Goal: Task Accomplishment & Management: Manage account settings

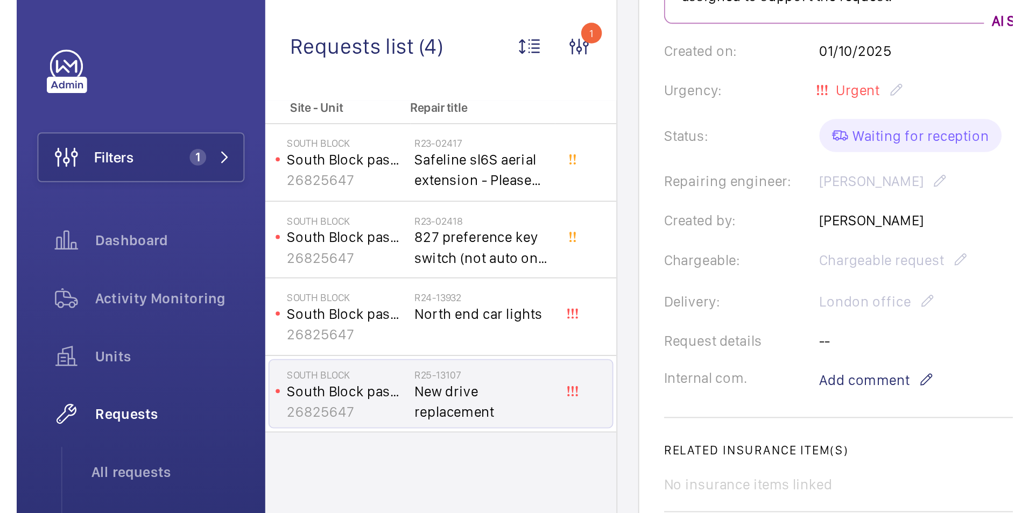
scroll to position [215, 0]
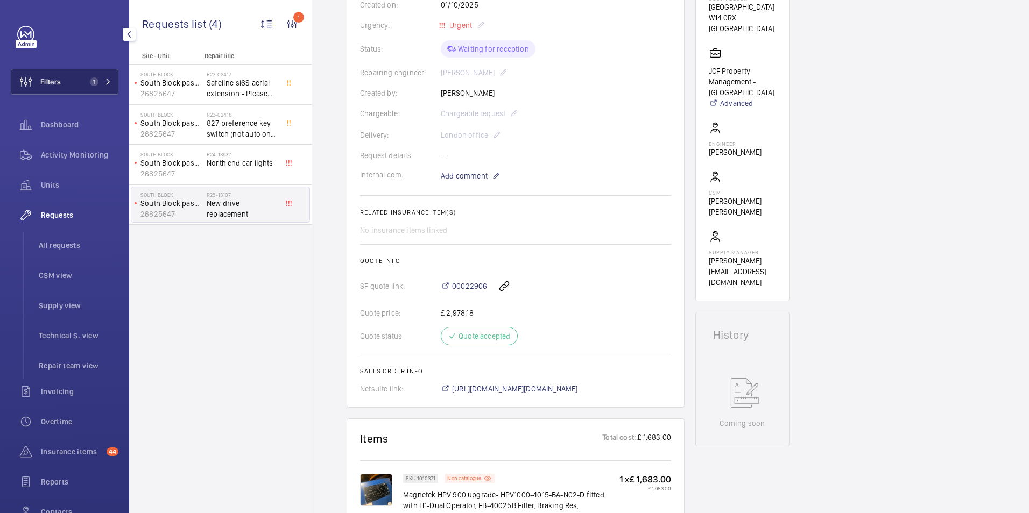
click at [56, 82] on span "Filters" at bounding box center [50, 81] width 20 height 11
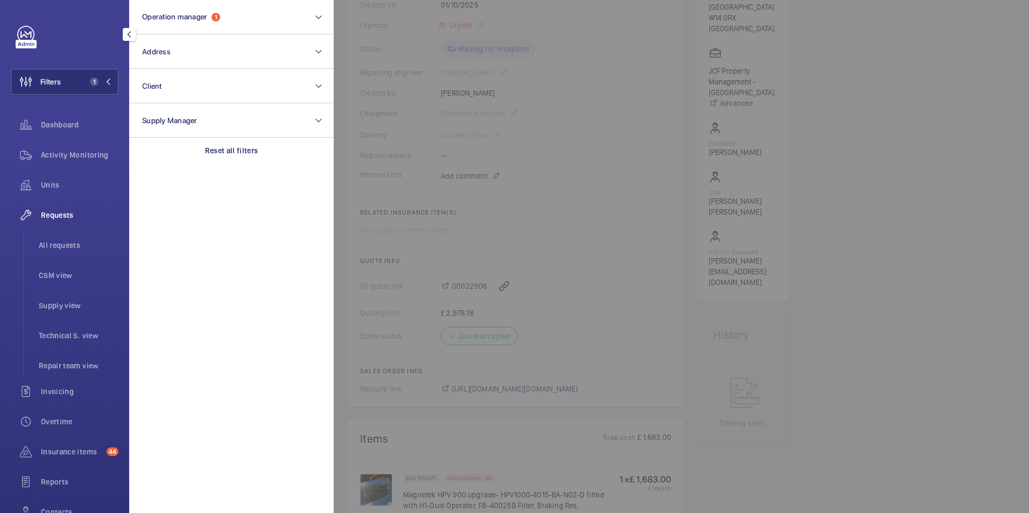
click at [881, 154] on div at bounding box center [848, 256] width 1029 height 513
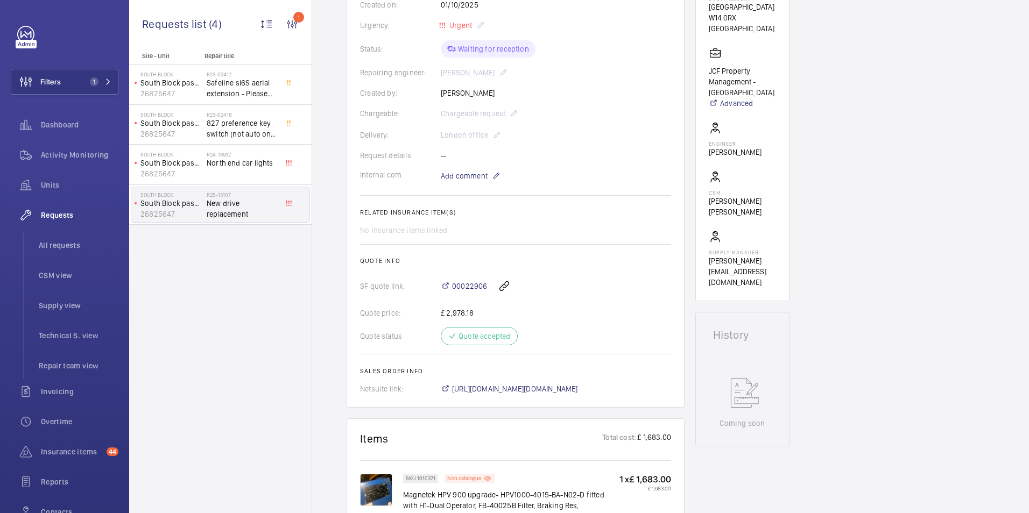
click at [878, 95] on div "Engineers requests R25-13107 A new drive replacement was requested on [DATE] by…" at bounding box center [670, 469] width 717 height 1159
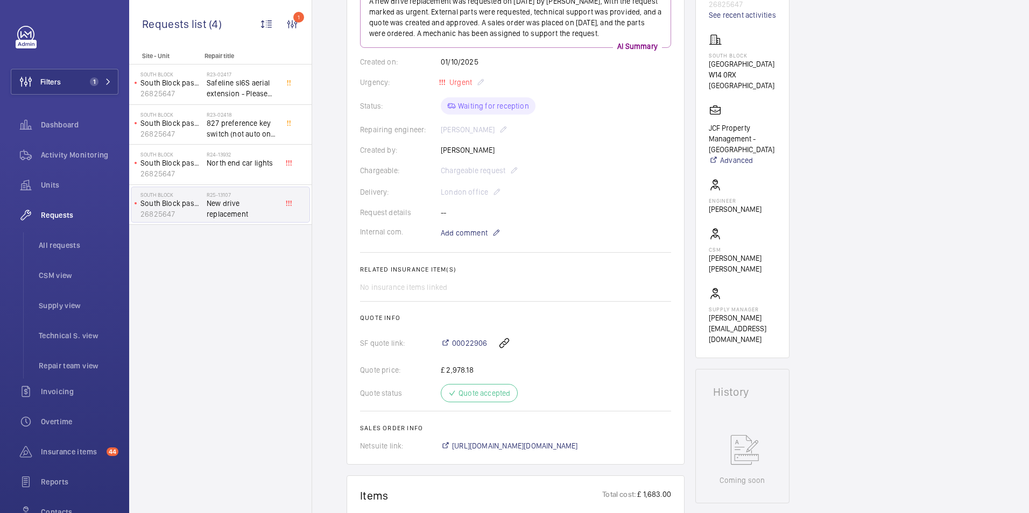
scroll to position [0, 0]
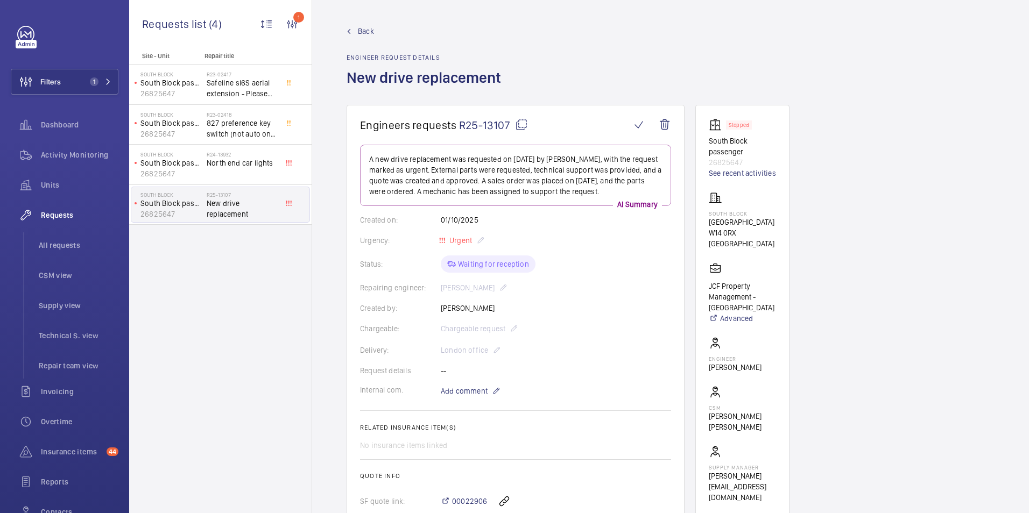
click at [365, 32] on span "Back" at bounding box center [366, 31] width 16 height 11
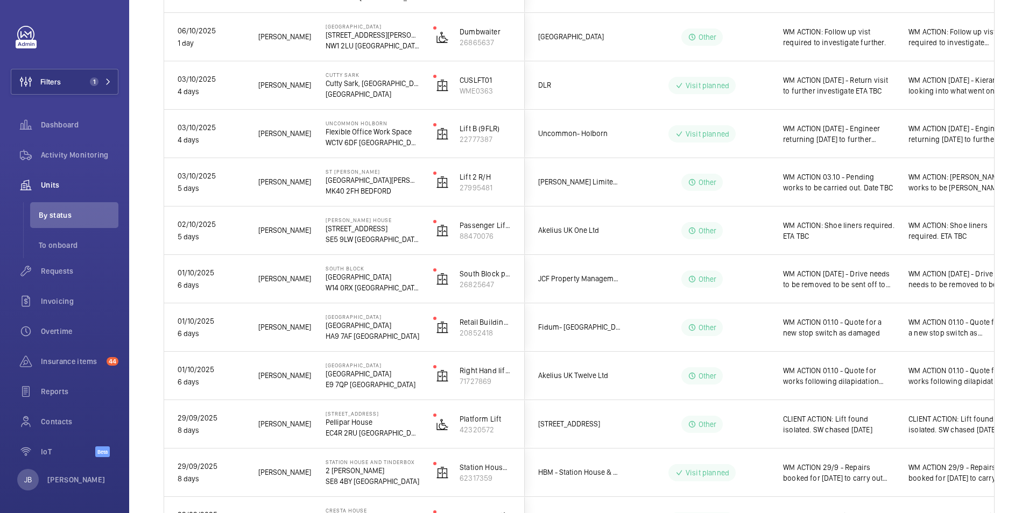
scroll to position [430, 0]
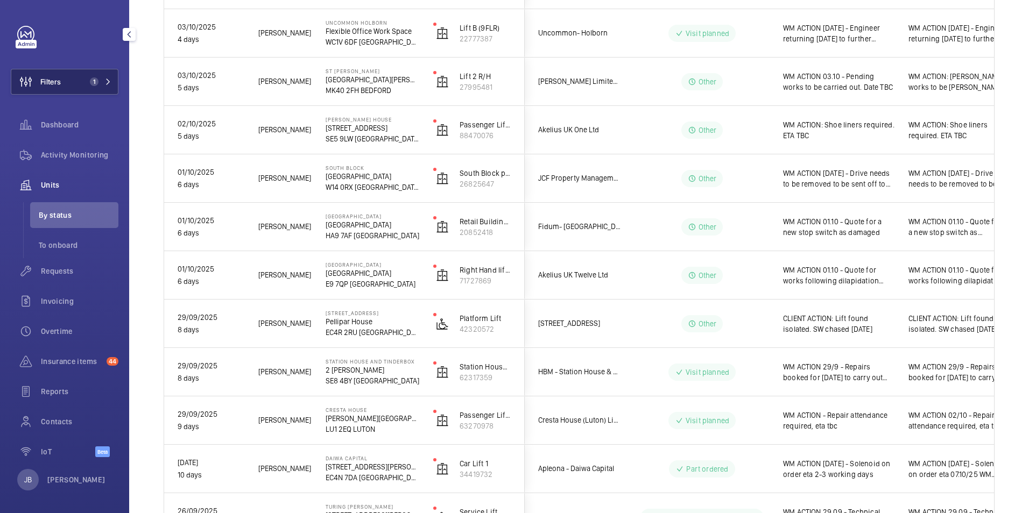
click at [51, 87] on span "Filters" at bounding box center [50, 81] width 20 height 11
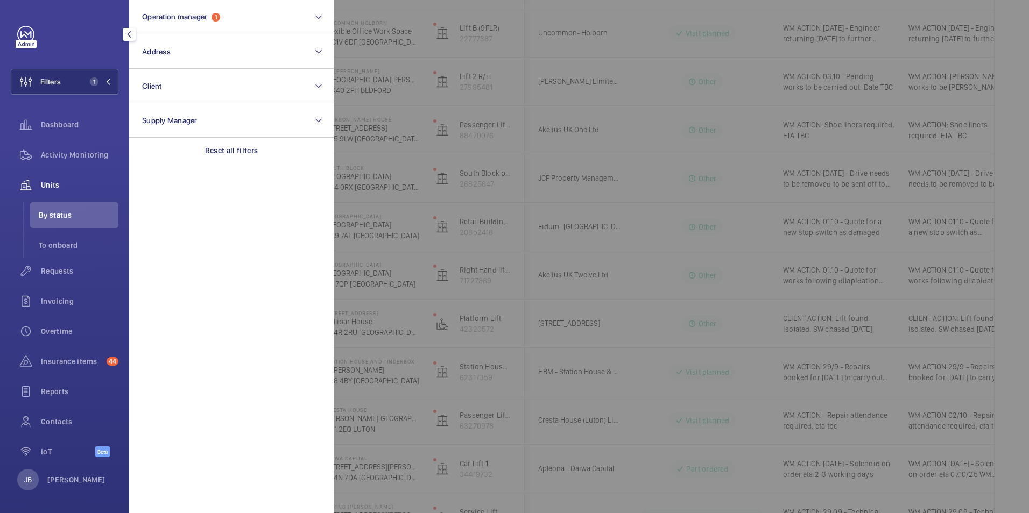
click at [645, 82] on div at bounding box center [848, 256] width 1029 height 513
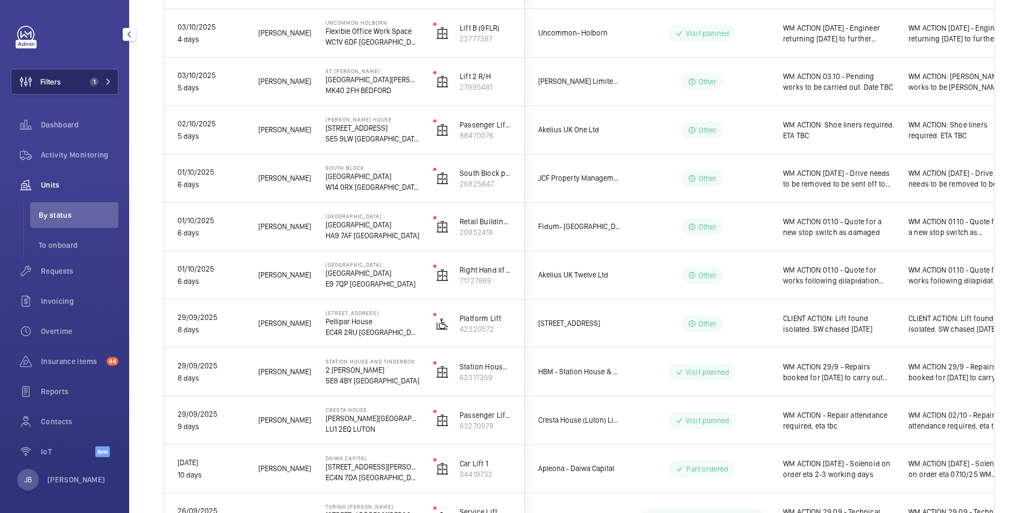
click at [67, 88] on button "Filters 1" at bounding box center [65, 82] width 108 height 26
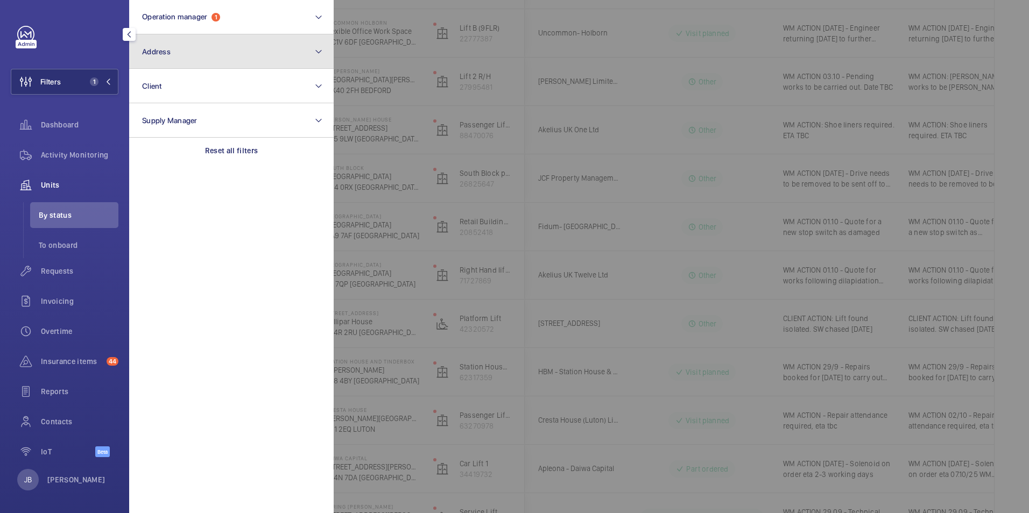
click at [217, 44] on button "Address" at bounding box center [231, 51] width 204 height 34
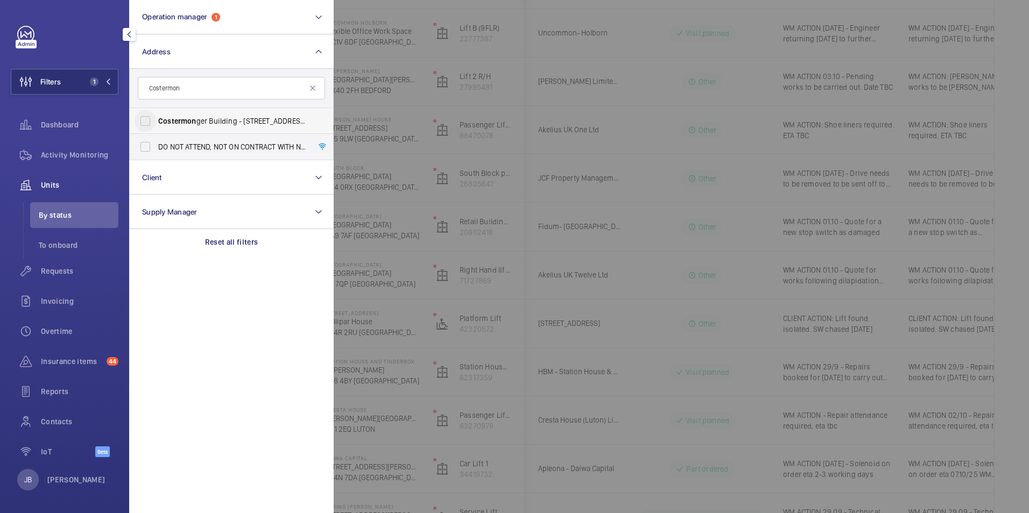
type input "Costermon"
click at [146, 125] on input "Costermon ger Building - [STREET_ADDRESS]" at bounding box center [146, 121] width 22 height 22
checkbox input "true"
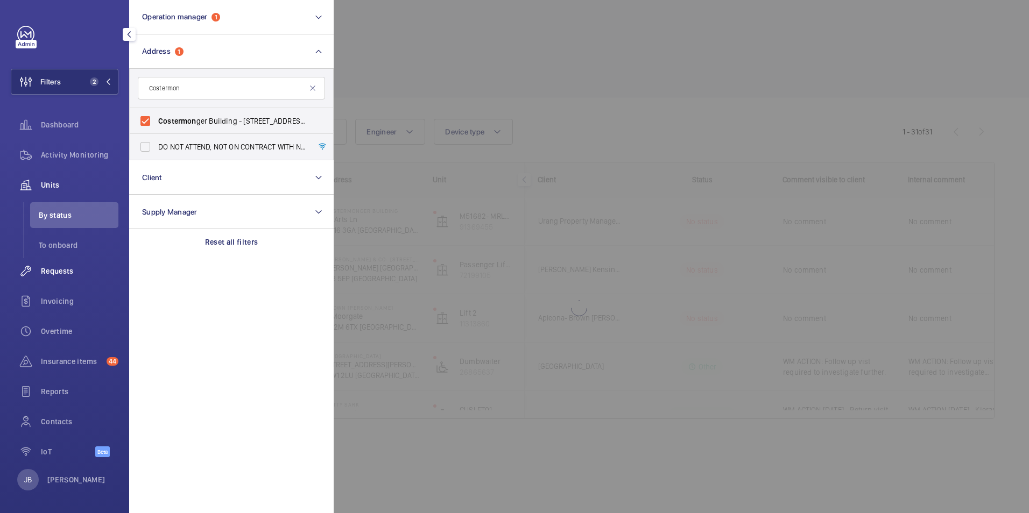
click at [52, 264] on div "Requests" at bounding box center [65, 271] width 108 height 26
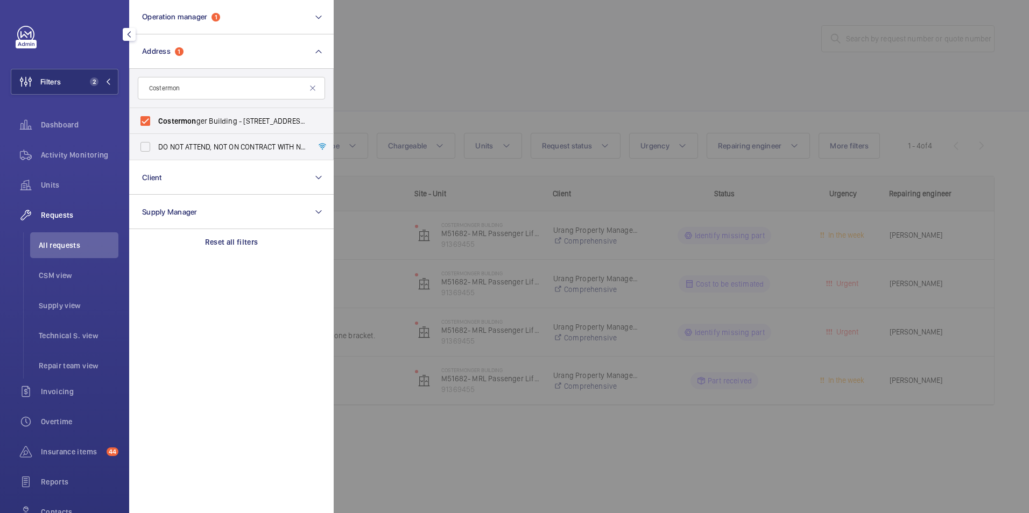
click at [528, 66] on div at bounding box center [848, 256] width 1029 height 513
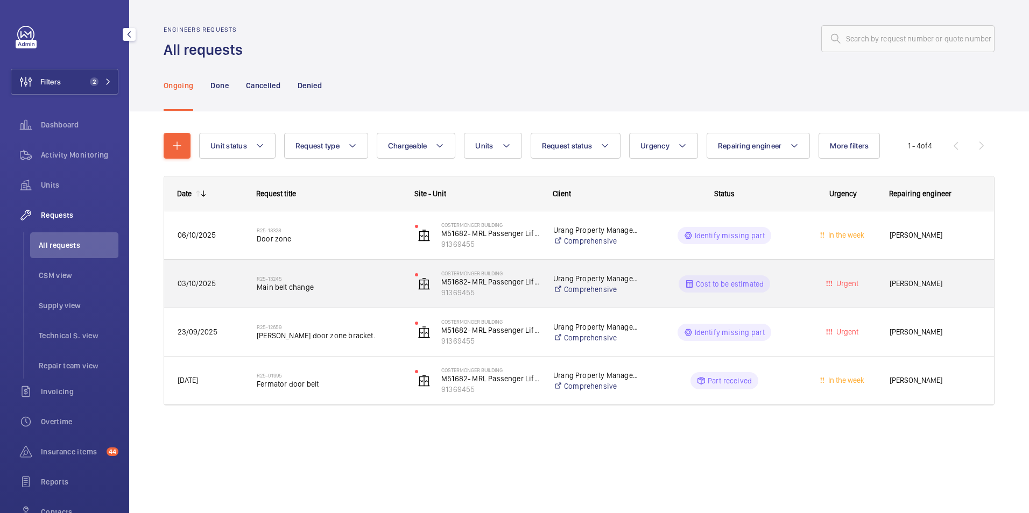
click at [786, 292] on wm-front-pills-cell "Cost to be estimated" at bounding box center [724, 284] width 144 height 17
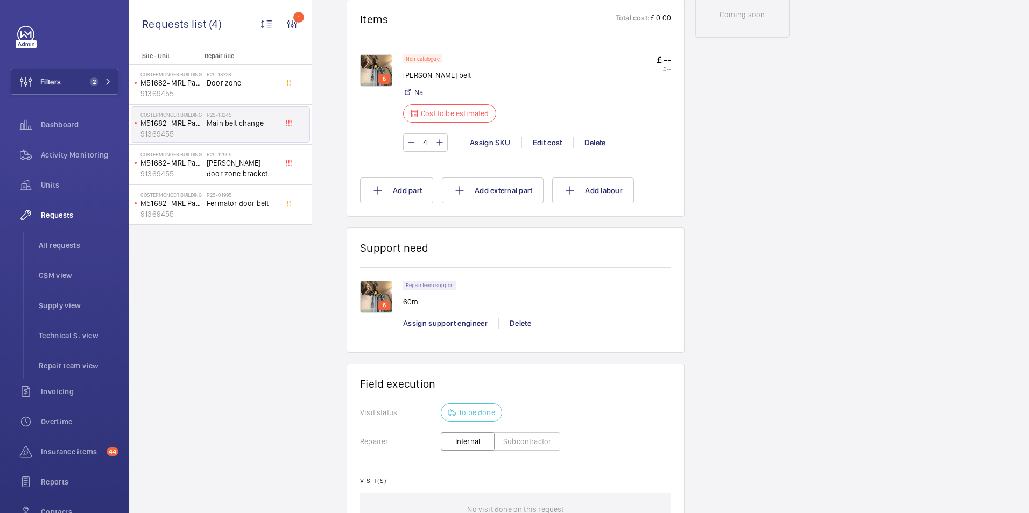
scroll to position [646, 0]
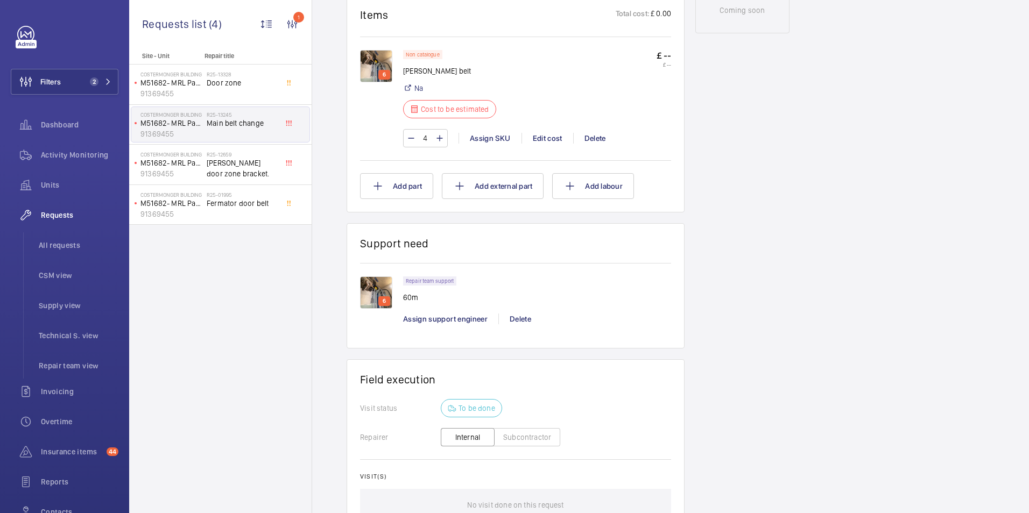
click at [372, 55] on img at bounding box center [376, 66] width 32 height 32
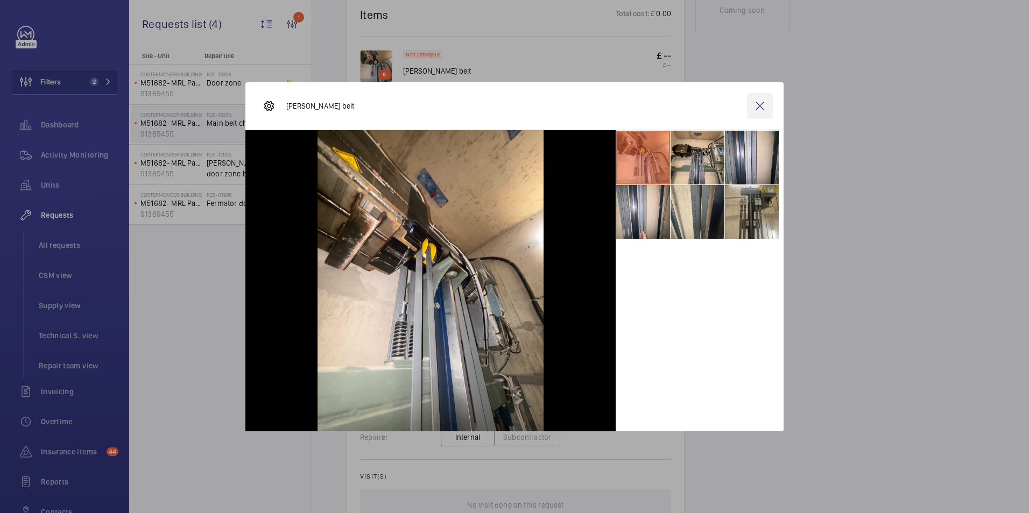
click at [758, 103] on wm-front-icon-button at bounding box center [760, 106] width 26 height 26
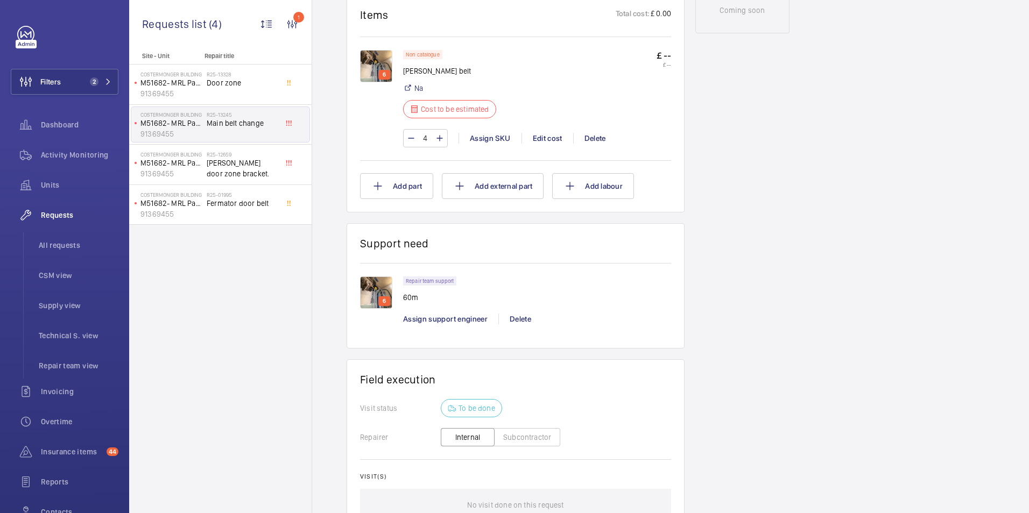
click at [224, 84] on span "Door zone" at bounding box center [242, 82] width 71 height 11
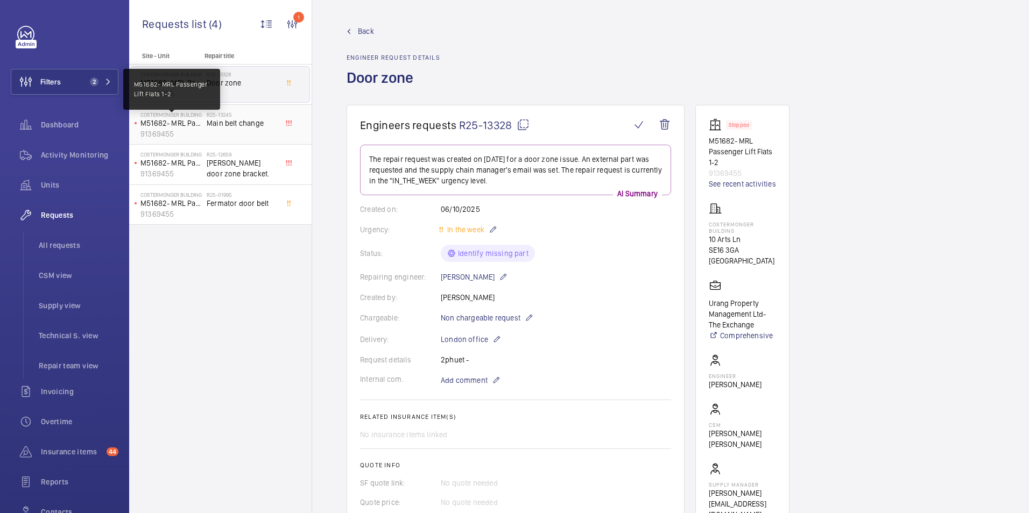
click at [196, 124] on p "M51682- MRL Passenger Lift Flats 1-2" at bounding box center [171, 123] width 62 height 11
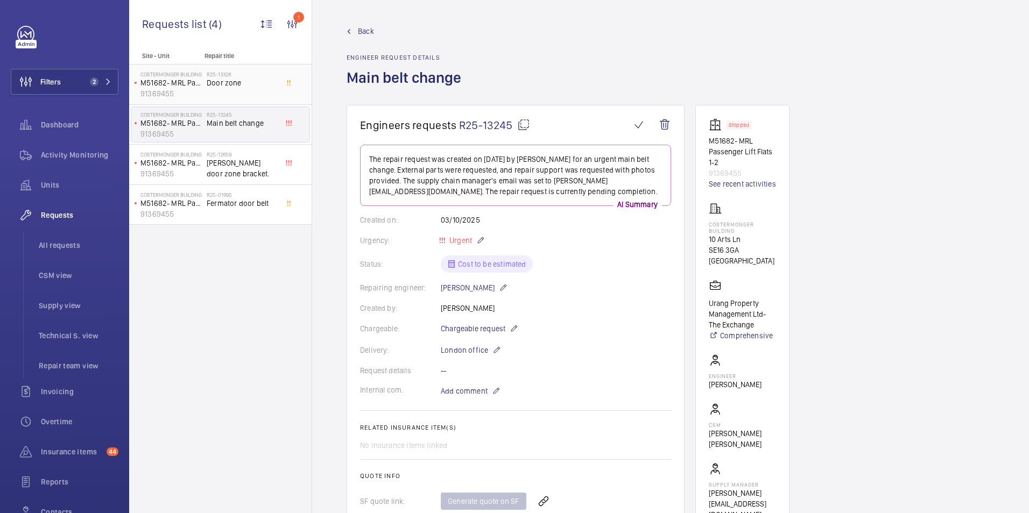
click at [226, 91] on div "R25-13328 Door zone" at bounding box center [242, 86] width 71 height 31
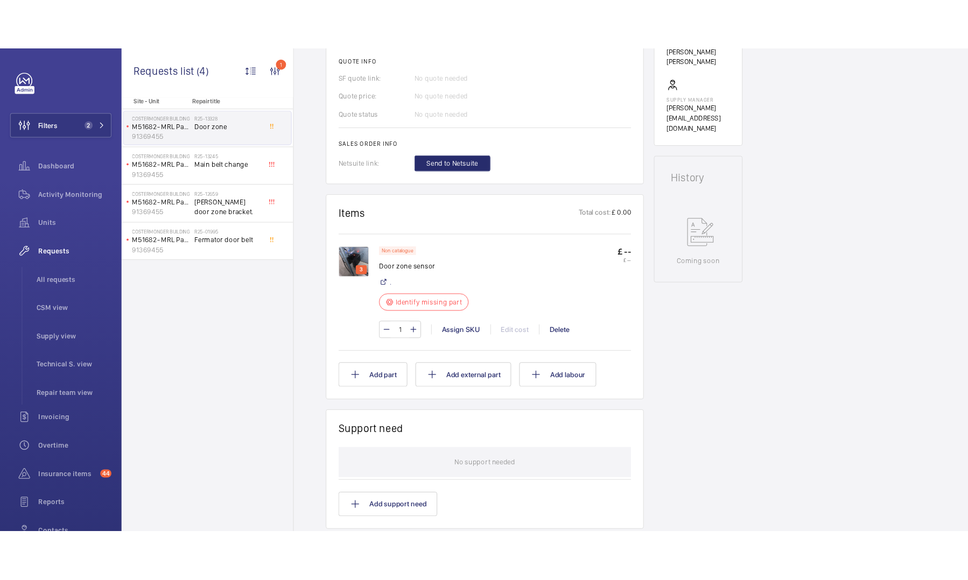
scroll to position [452, 0]
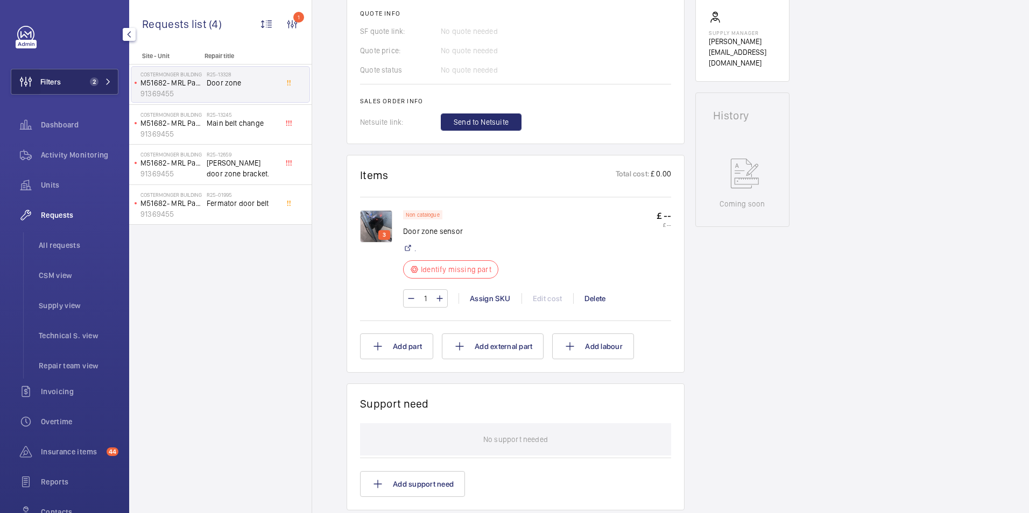
click at [27, 86] on wm-front-icon-button at bounding box center [25, 82] width 29 height 26
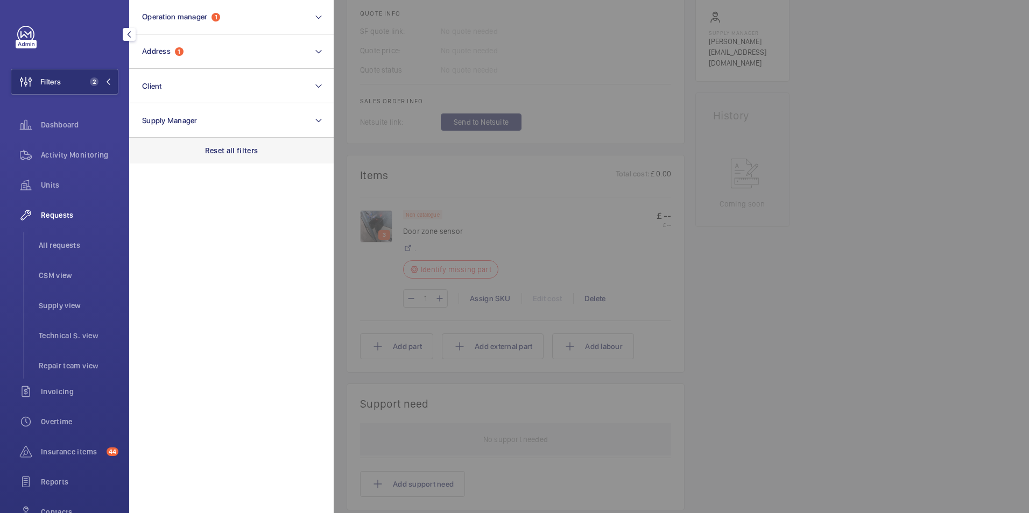
click at [231, 150] on p "Reset all filters" at bounding box center [231, 150] width 53 height 11
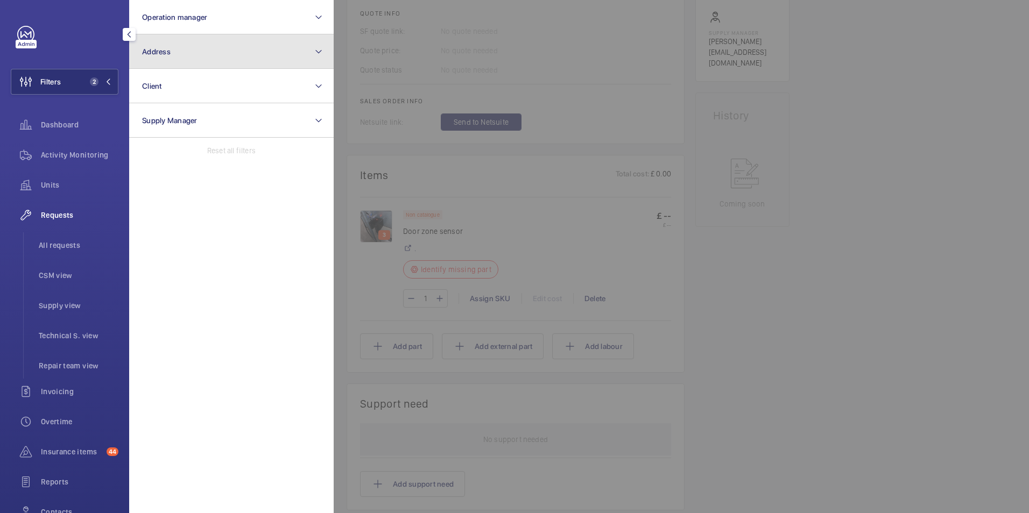
click at [206, 48] on button "Address" at bounding box center [231, 51] width 204 height 34
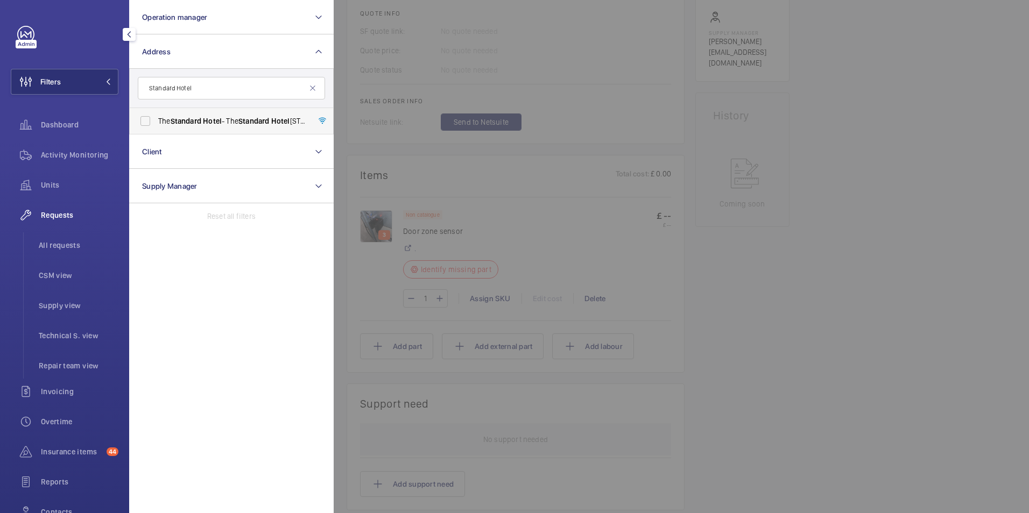
type input "Standard Hotel"
drag, startPoint x: 171, startPoint y: 118, endPoint x: 195, endPoint y: 118, distance: 24.8
click at [170, 117] on span "The Standard Hotel - The Standard Hotel , [STREET_ADDRESS]" at bounding box center [232, 121] width 148 height 11
click at [156, 117] on input "The Standard Hotel - The Standard Hotel , [STREET_ADDRESS]" at bounding box center [146, 121] width 22 height 22
checkbox input "true"
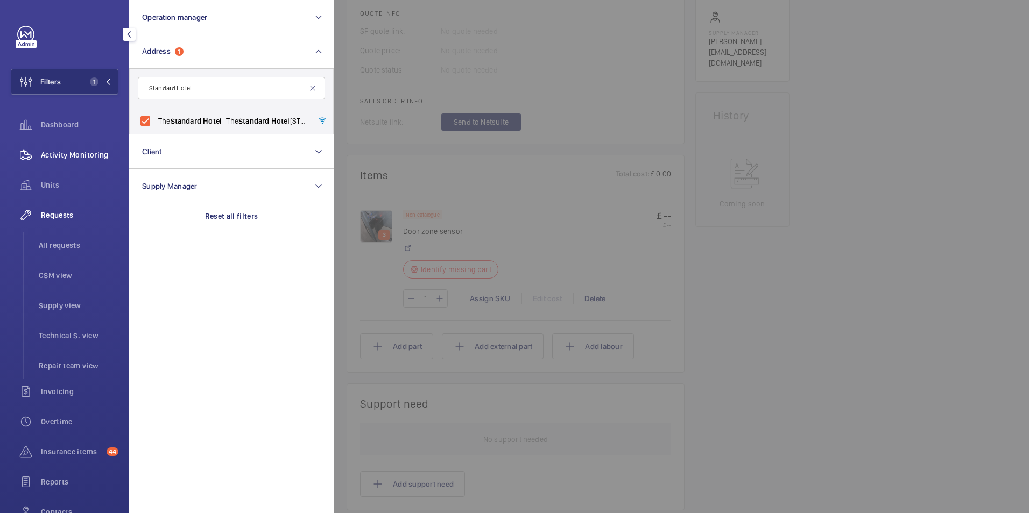
drag, startPoint x: 42, startPoint y: 144, endPoint x: 49, endPoint y: 147, distance: 7.7
click at [44, 145] on div "Activity Monitoring" at bounding box center [65, 155] width 108 height 26
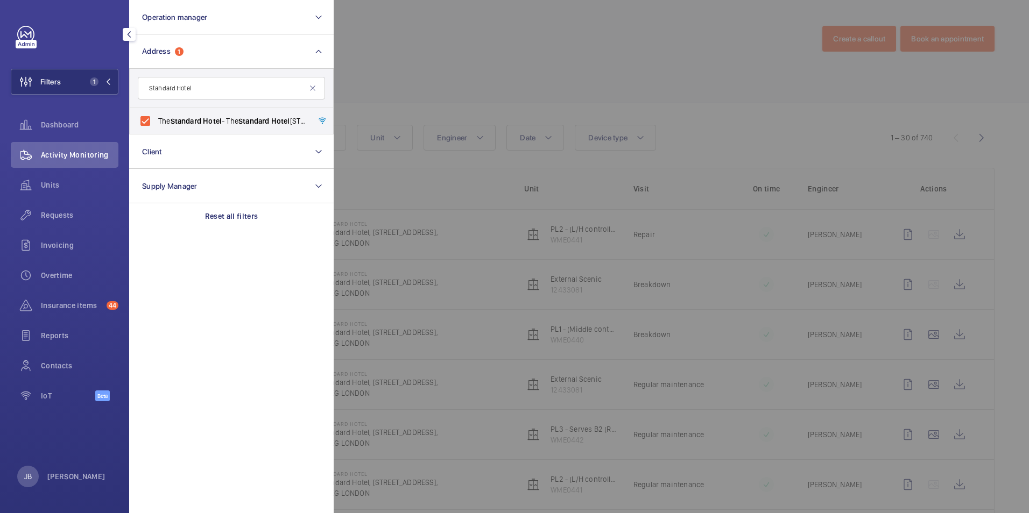
click at [528, 39] on div at bounding box center [848, 256] width 1029 height 513
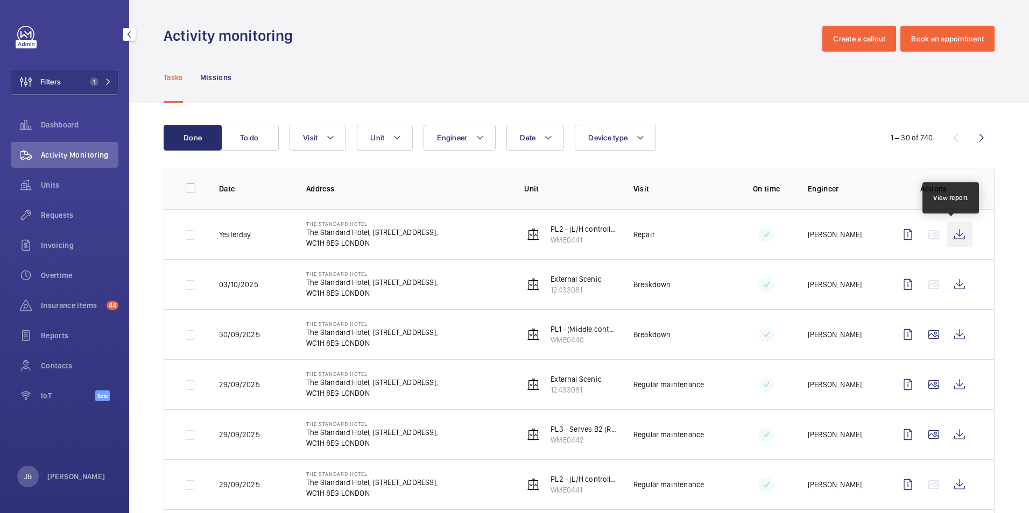
click at [951, 230] on wm-front-icon-button at bounding box center [960, 235] width 26 height 26
click at [68, 78] on button "Filters 1" at bounding box center [65, 82] width 108 height 26
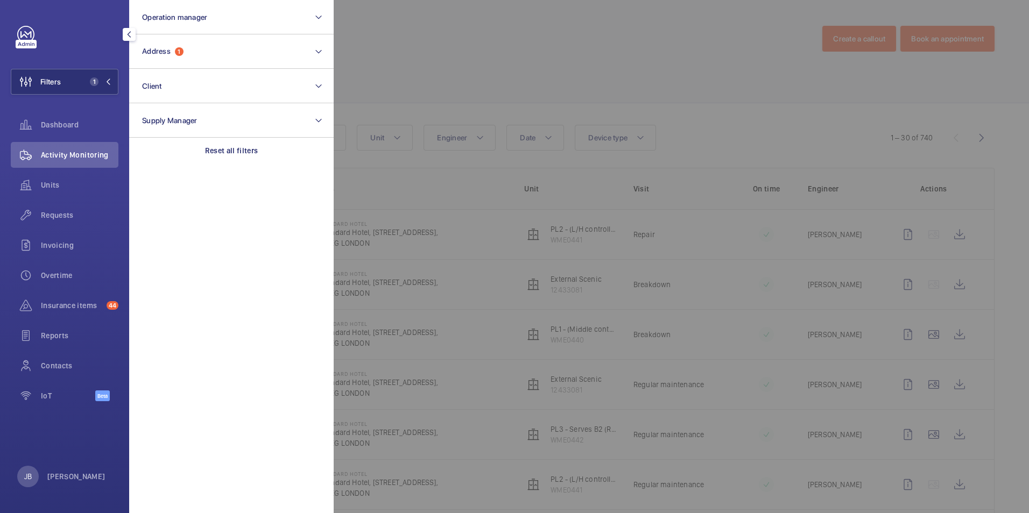
click at [497, 34] on div at bounding box center [848, 256] width 1029 height 513
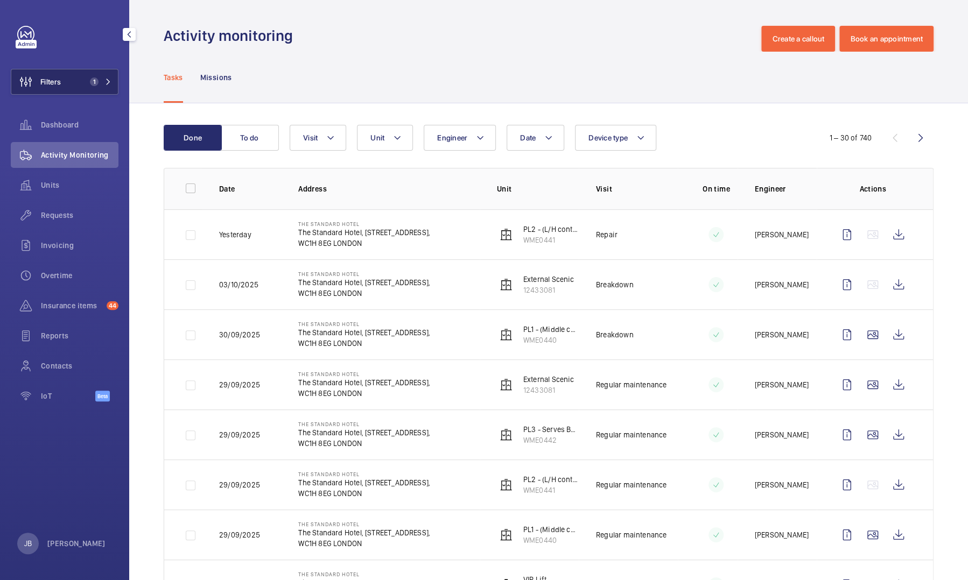
click at [61, 89] on span "Filters" at bounding box center [36, 82] width 50 height 26
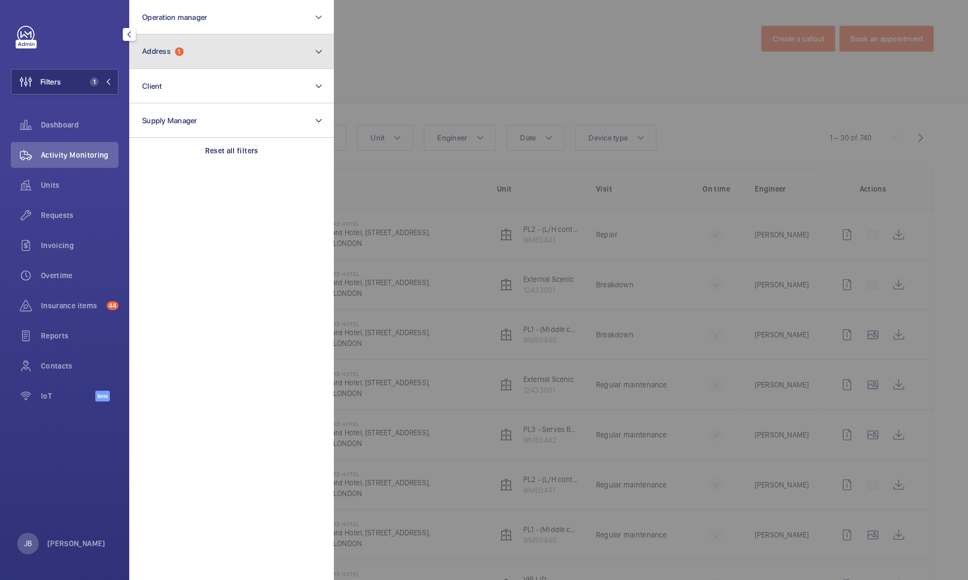
click at [230, 46] on button "Address 1" at bounding box center [231, 51] width 204 height 34
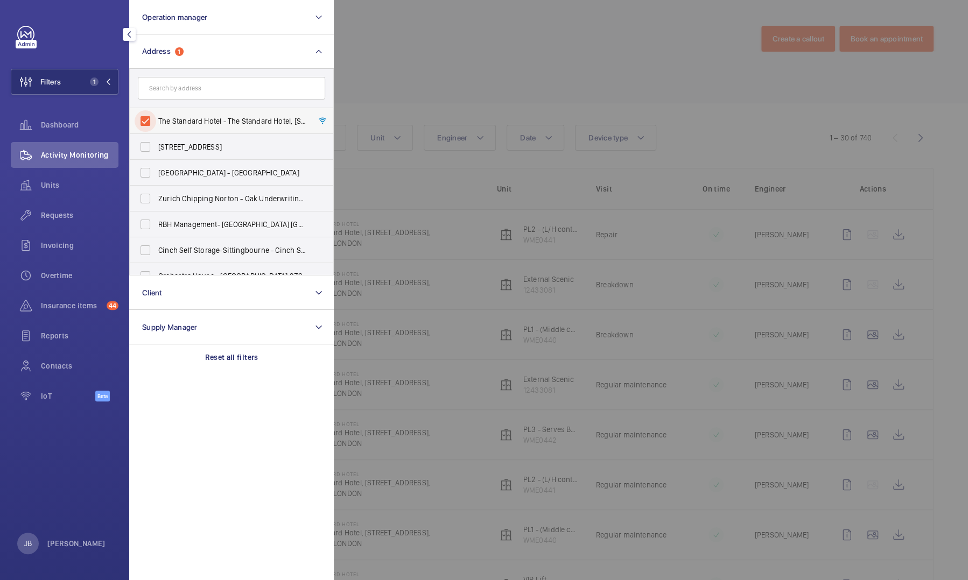
click at [145, 111] on input "The Standard Hotel - The Standard Hotel, [STREET_ADDRESS]" at bounding box center [146, 121] width 22 height 22
checkbox input "false"
click at [515, 287] on div at bounding box center [818, 290] width 968 height 580
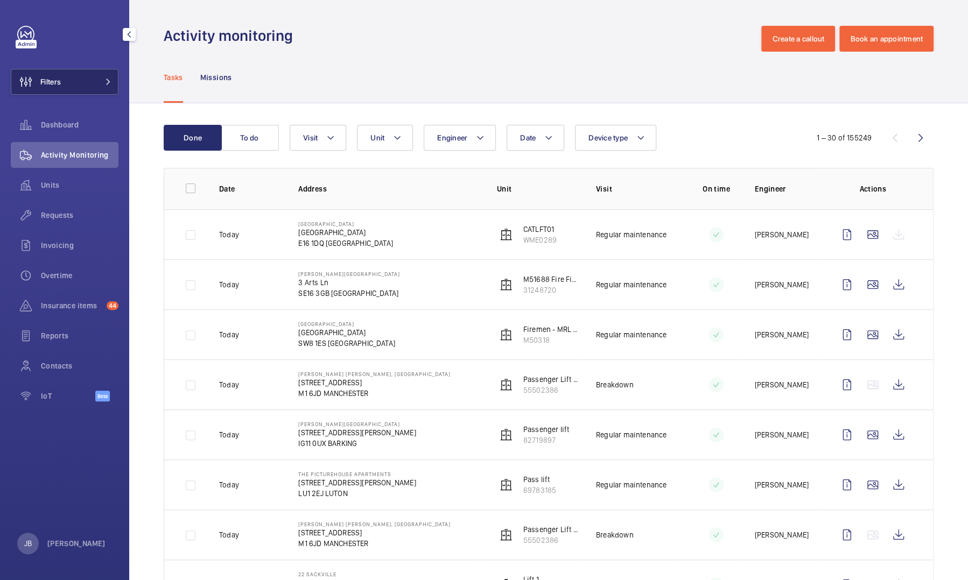
click at [75, 82] on button "Filters" at bounding box center [65, 82] width 108 height 26
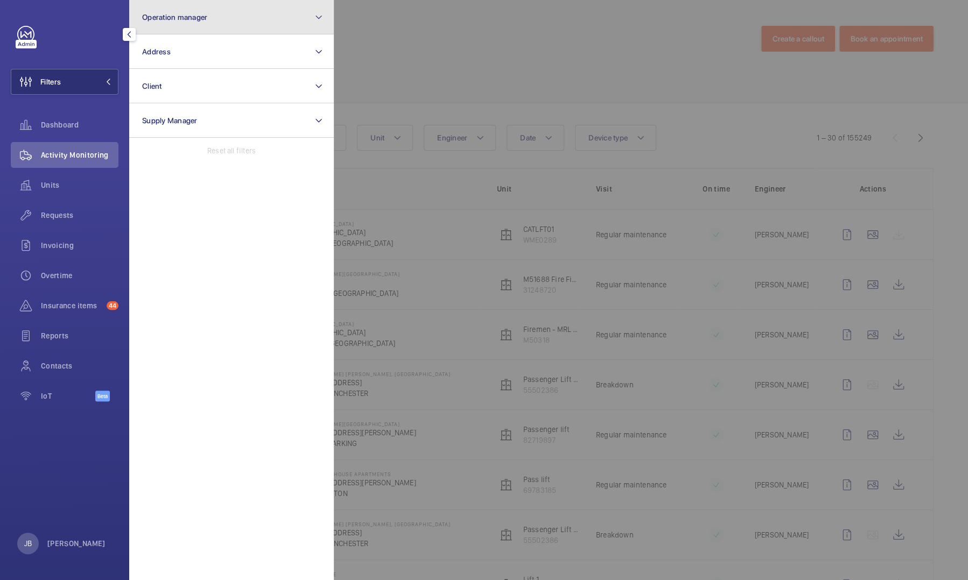
click at [228, 18] on button "Operation manager" at bounding box center [231, 17] width 204 height 34
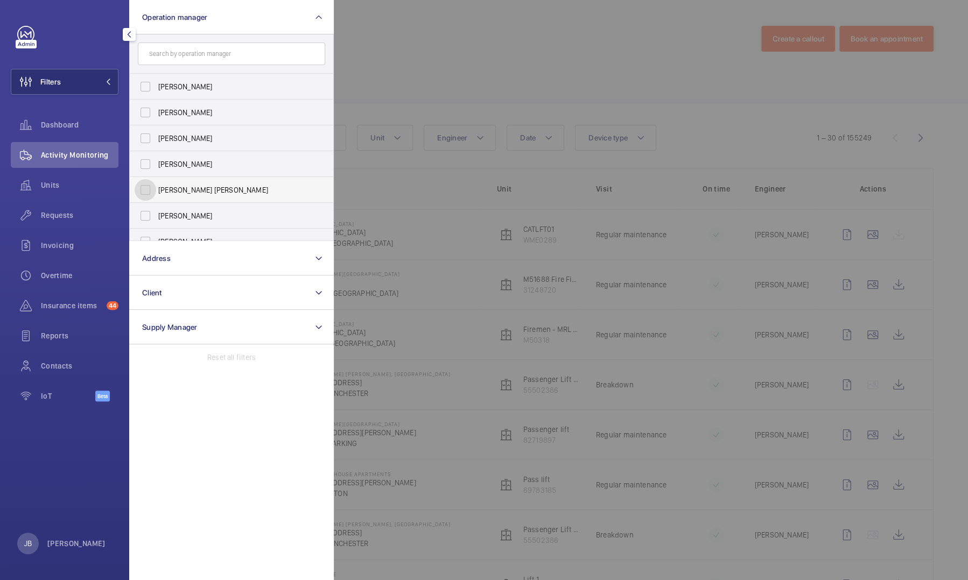
click at [149, 187] on input "[PERSON_NAME] [PERSON_NAME]" at bounding box center [146, 190] width 22 height 22
checkbox input "true"
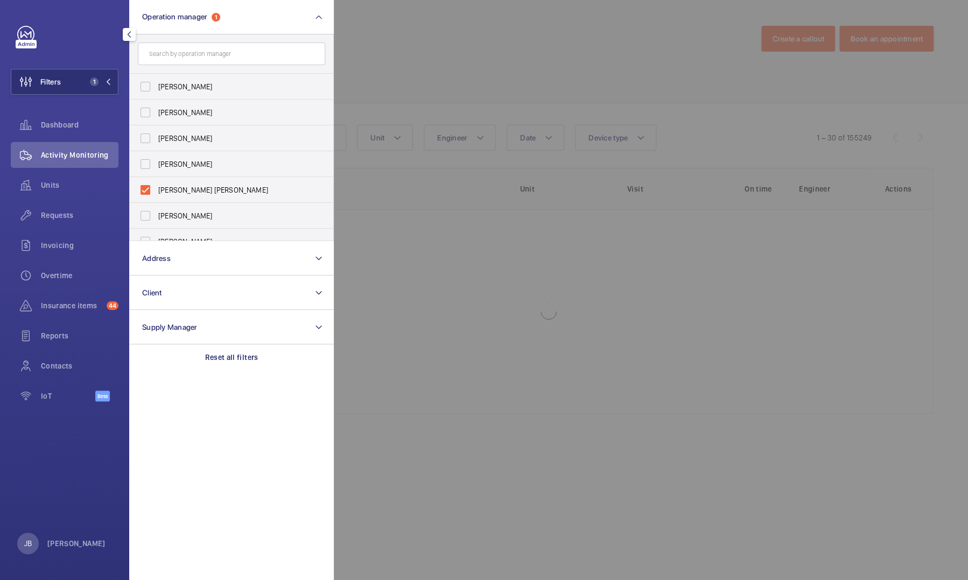
click at [409, 57] on div at bounding box center [818, 290] width 968 height 580
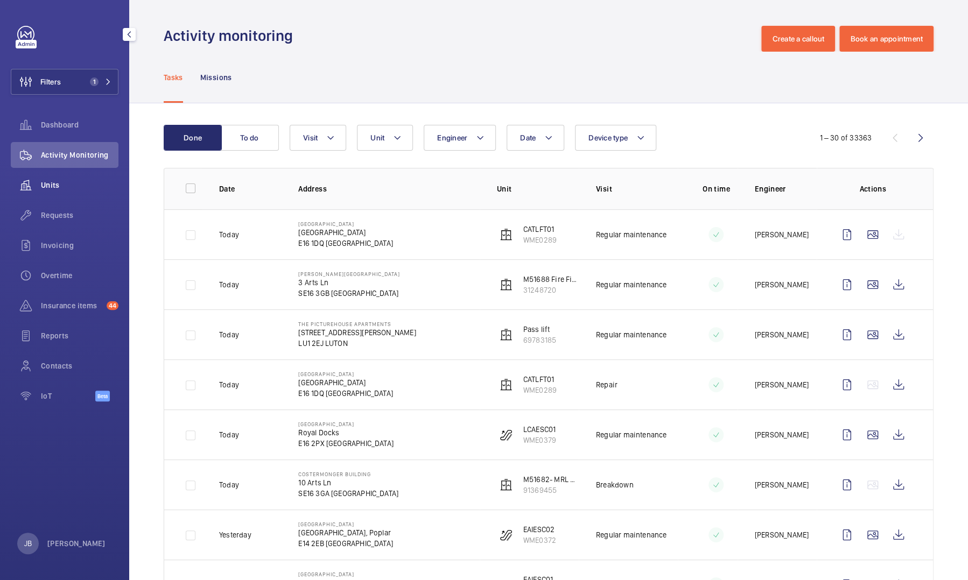
click at [74, 184] on span "Units" at bounding box center [79, 185] width 77 height 11
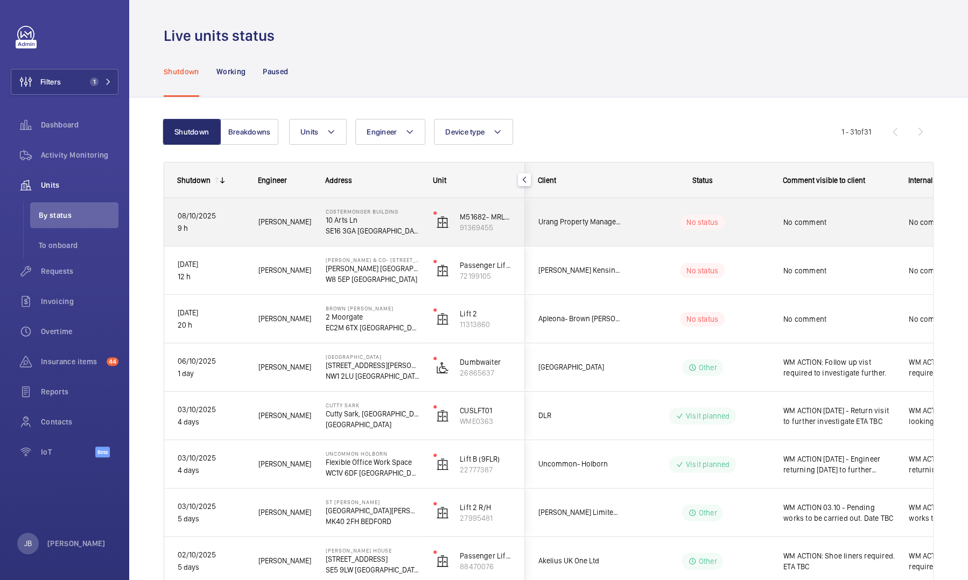
click at [823, 224] on span "No comment" at bounding box center [838, 222] width 111 height 11
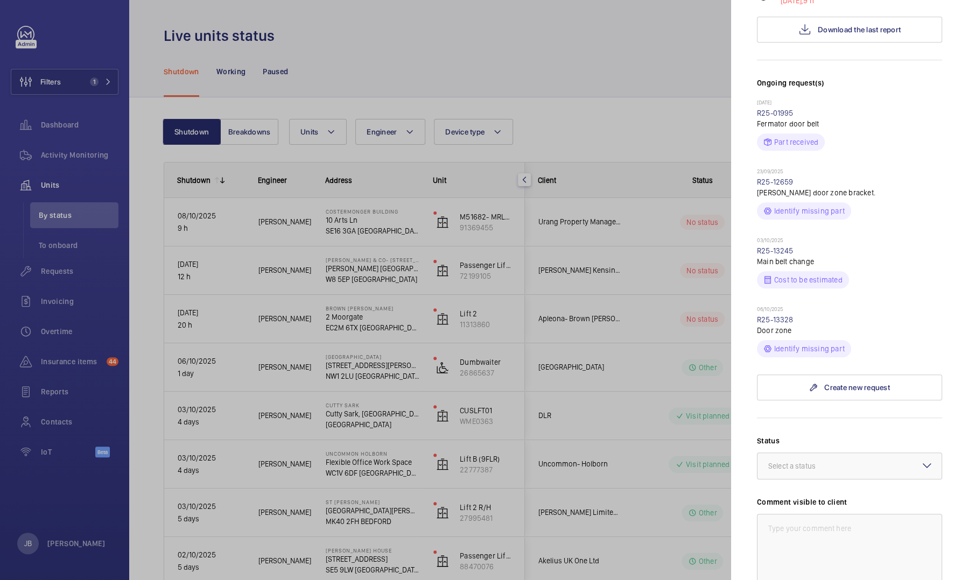
scroll to position [269, 0]
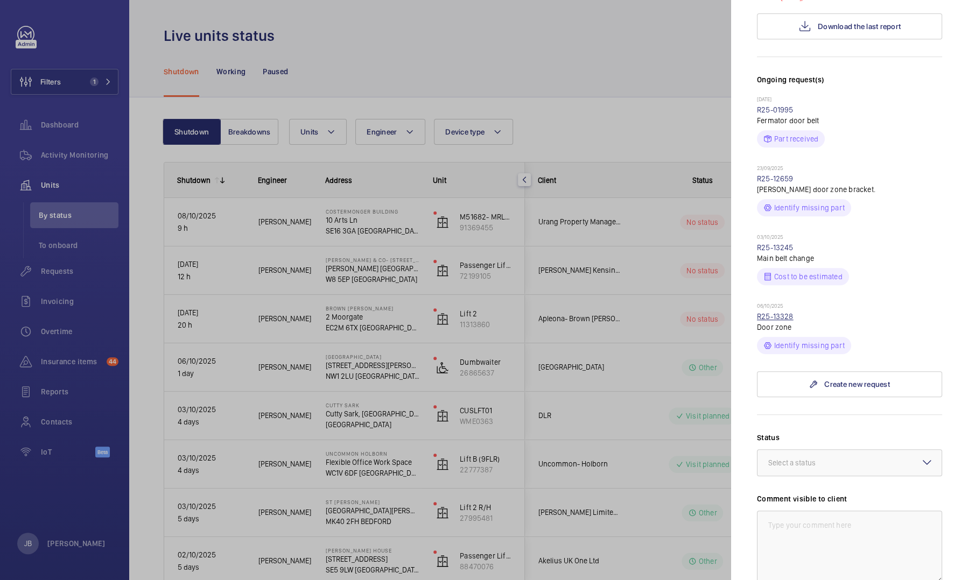
click at [780, 312] on link "R25-13328" at bounding box center [775, 316] width 37 height 9
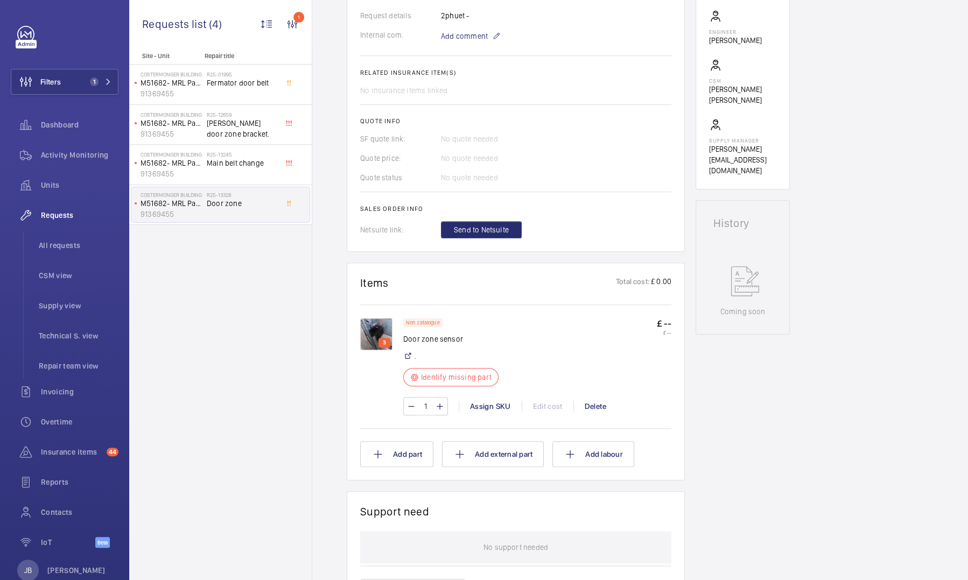
scroll to position [377, 0]
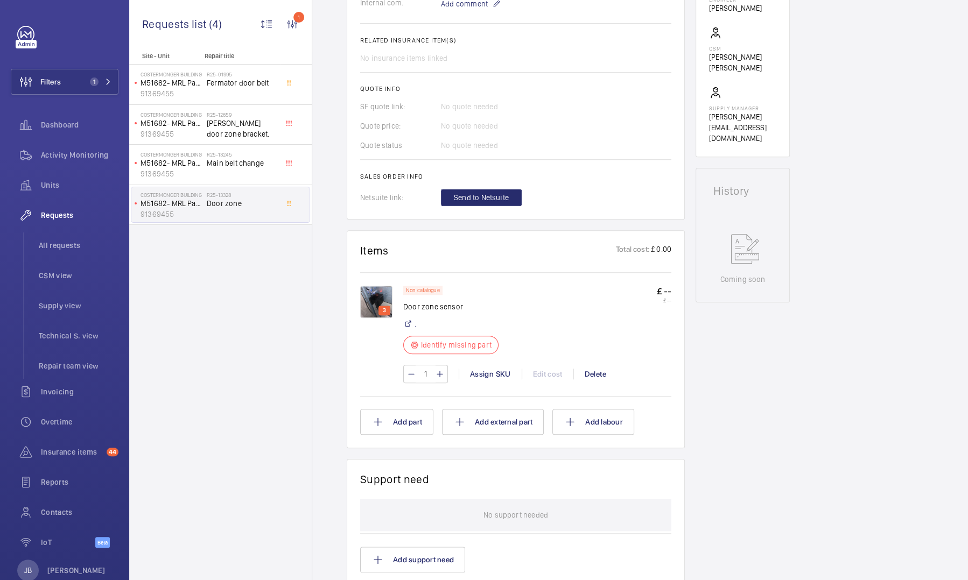
click at [385, 312] on p "3" at bounding box center [384, 311] width 8 height 10
click at [381, 301] on img at bounding box center [376, 302] width 32 height 32
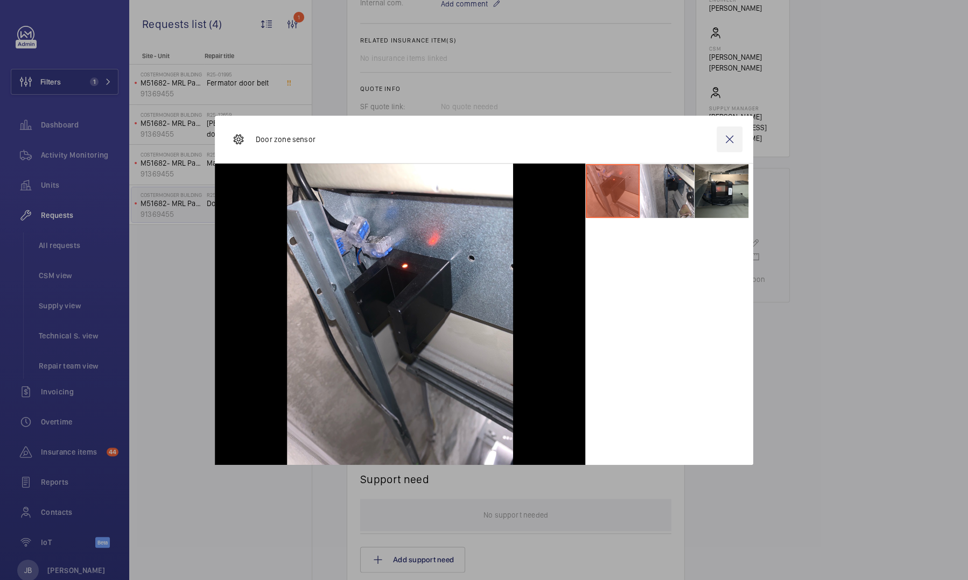
click at [729, 138] on wm-front-icon-button at bounding box center [729, 139] width 26 height 26
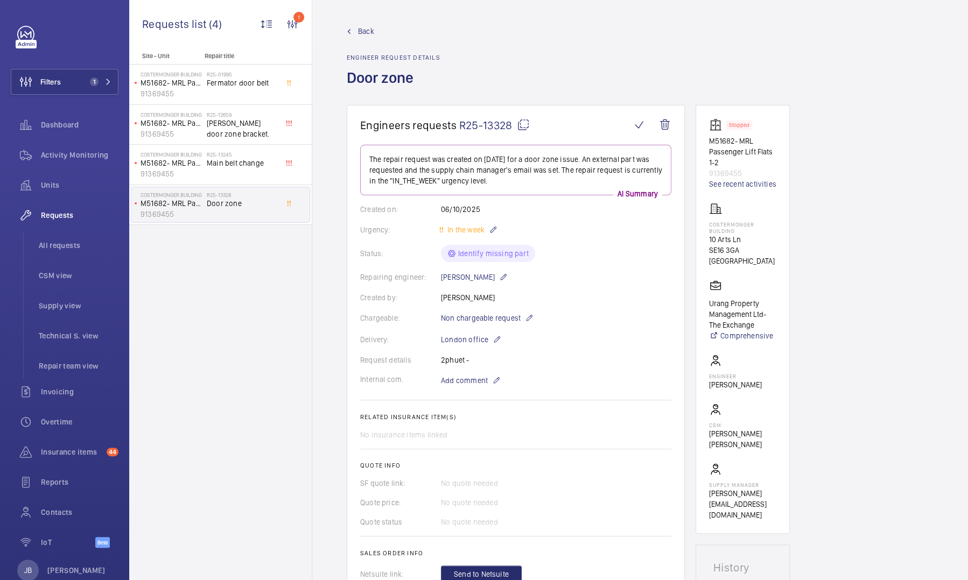
click at [447, 40] on div "Back Engineer request details Door zone" at bounding box center [640, 65] width 587 height 79
drag, startPoint x: 458, startPoint y: 123, endPoint x: 509, endPoint y: 126, distance: 50.7
click at [509, 126] on span "R25-13328" at bounding box center [494, 124] width 70 height 13
copy span "R25-13328"
click at [363, 34] on span "Back" at bounding box center [366, 31] width 16 height 11
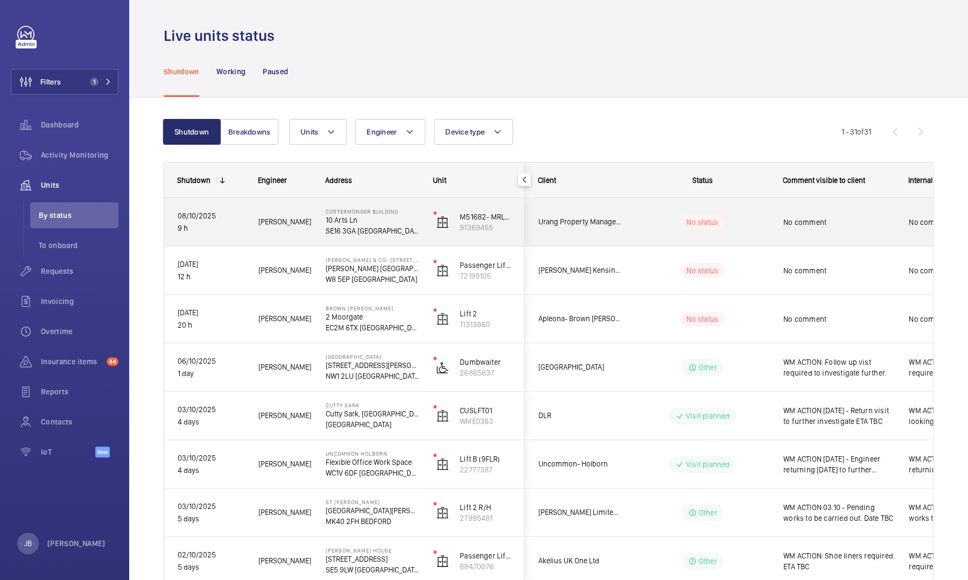
click at [802, 229] on div "No comment" at bounding box center [838, 222] width 111 height 25
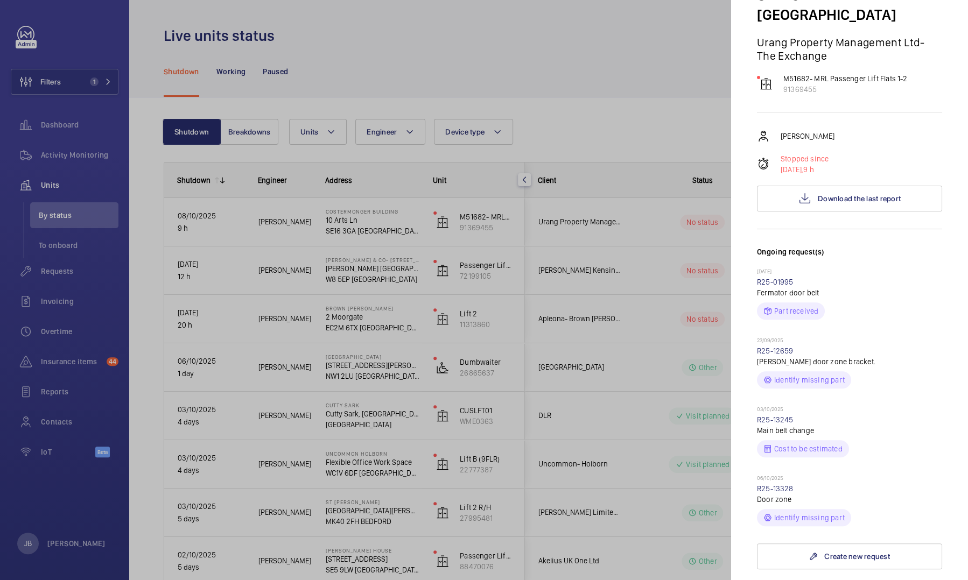
scroll to position [215, 0]
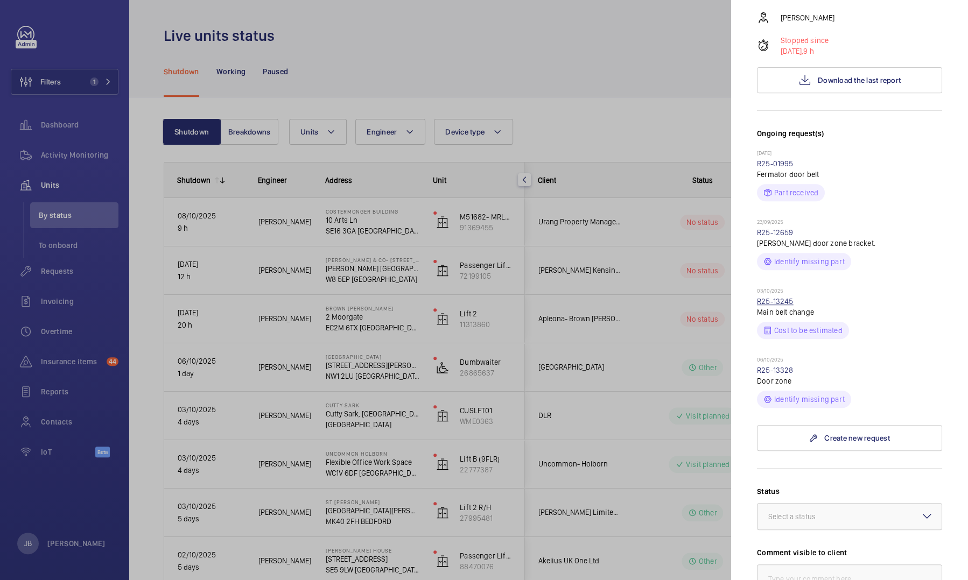
click at [776, 297] on link "R25-13245" at bounding box center [775, 301] width 37 height 9
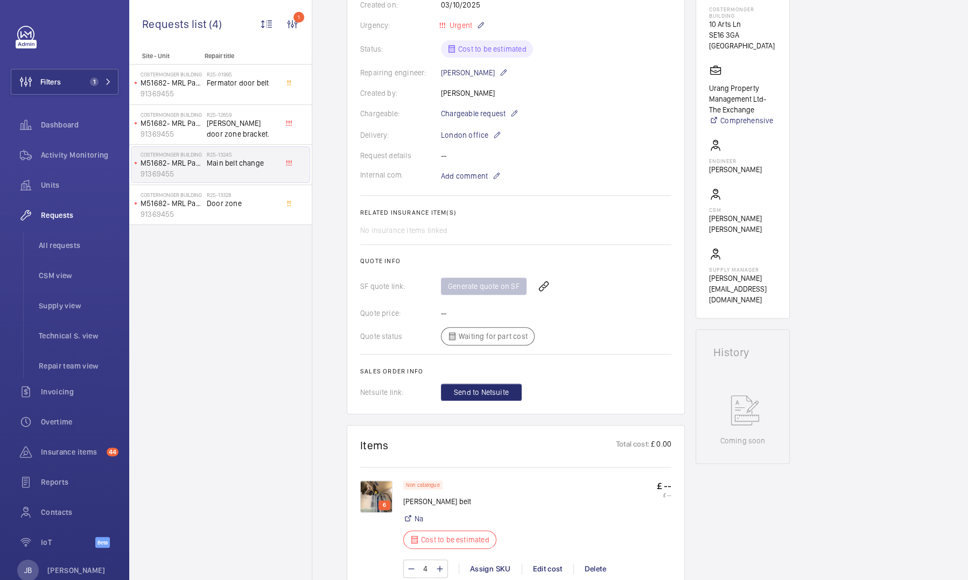
scroll to position [377, 0]
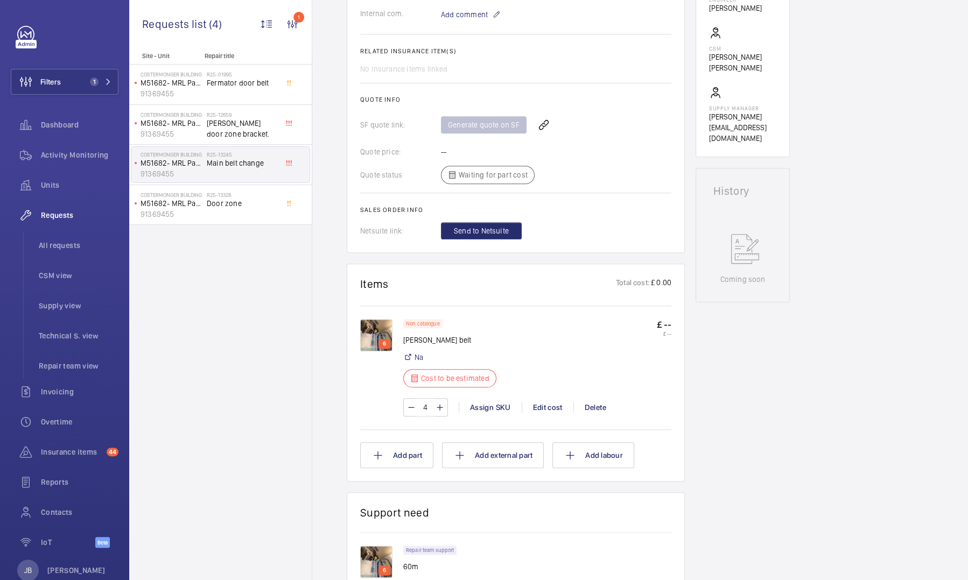
click at [366, 334] on img at bounding box center [376, 335] width 32 height 32
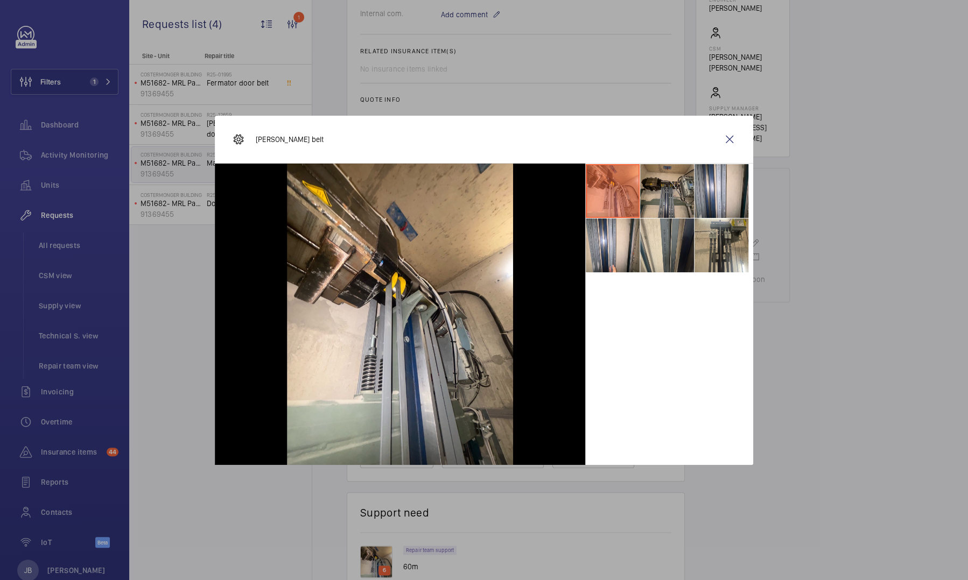
click at [655, 207] on li at bounding box center [667, 191] width 54 height 54
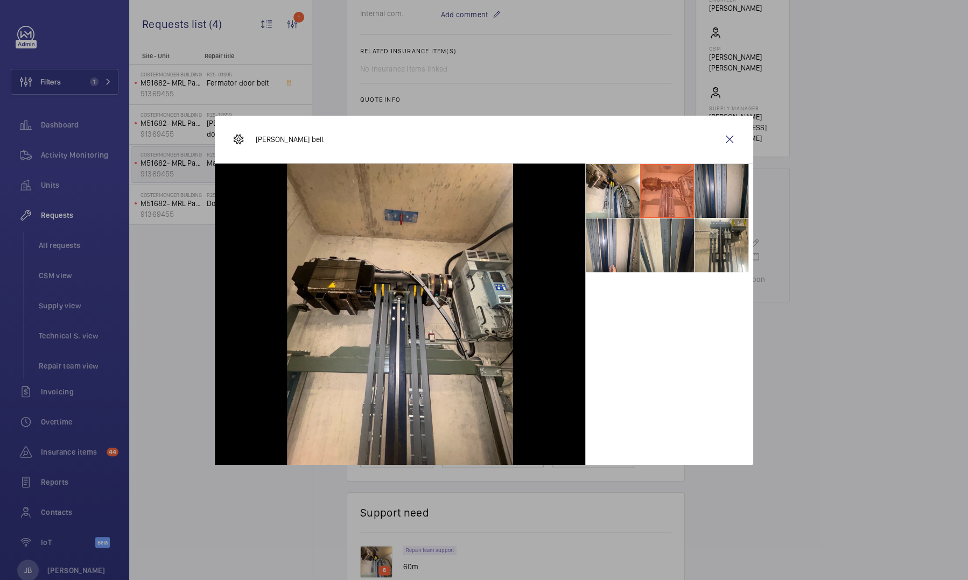
click at [730, 184] on li at bounding box center [721, 191] width 54 height 54
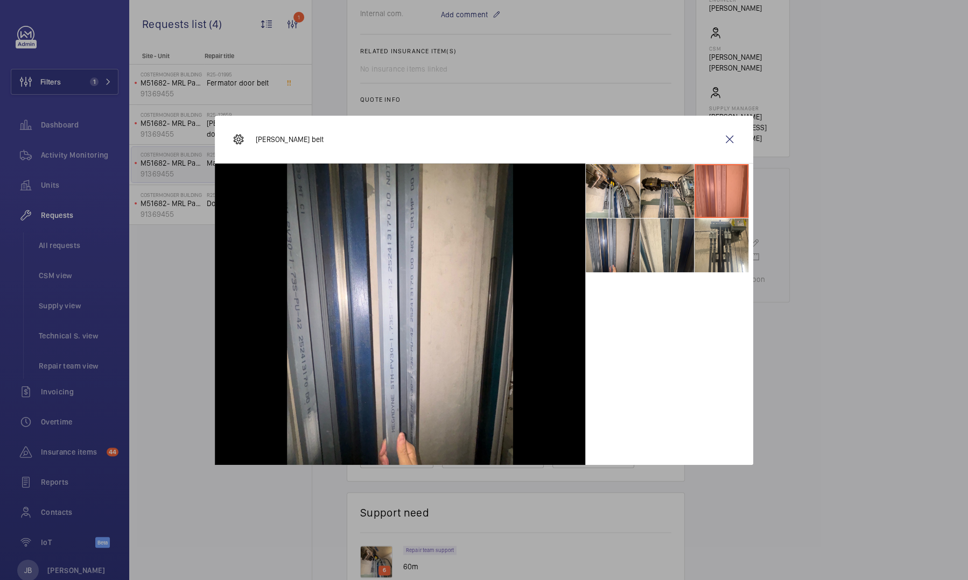
click at [612, 251] on li at bounding box center [612, 245] width 54 height 54
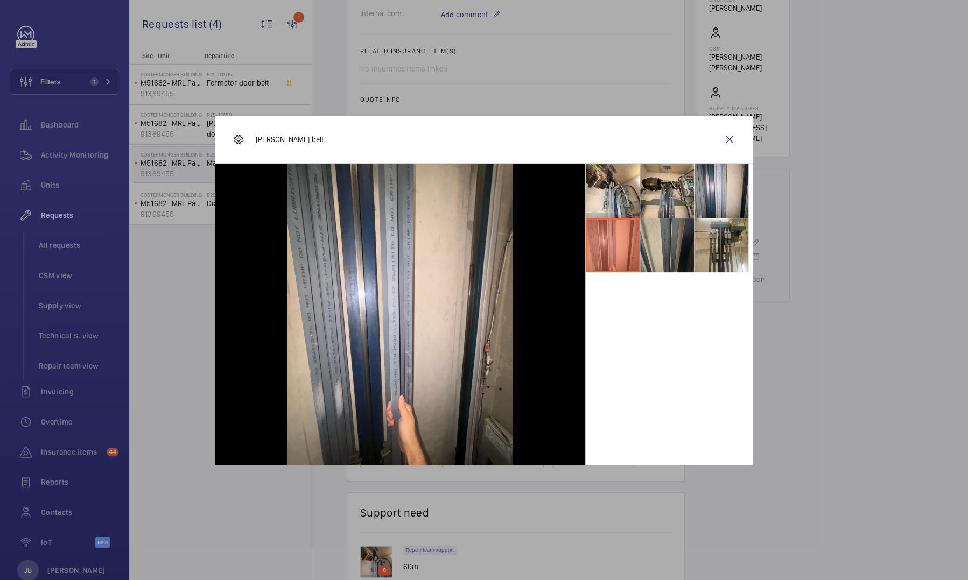
click at [654, 253] on li at bounding box center [667, 245] width 54 height 54
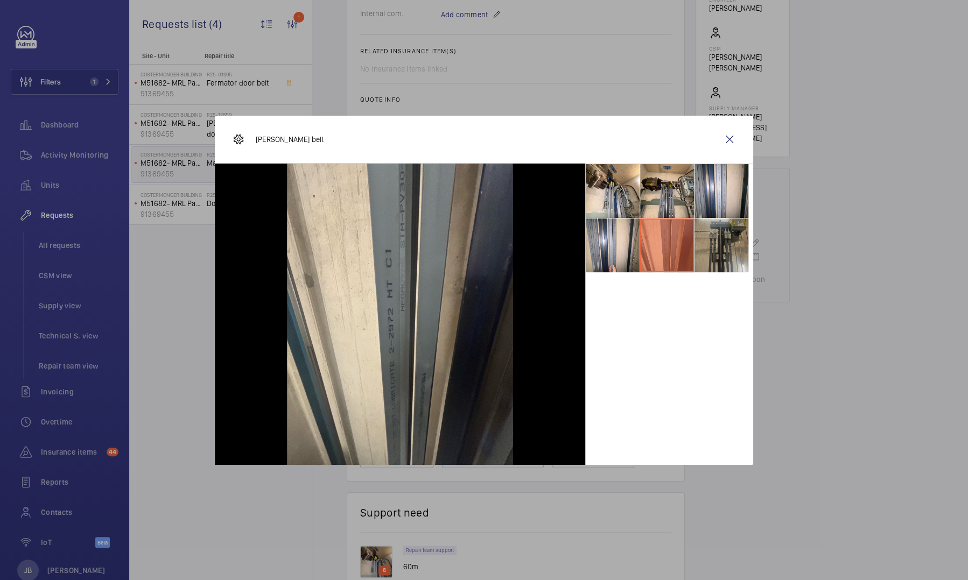
click at [734, 244] on li at bounding box center [721, 245] width 54 height 54
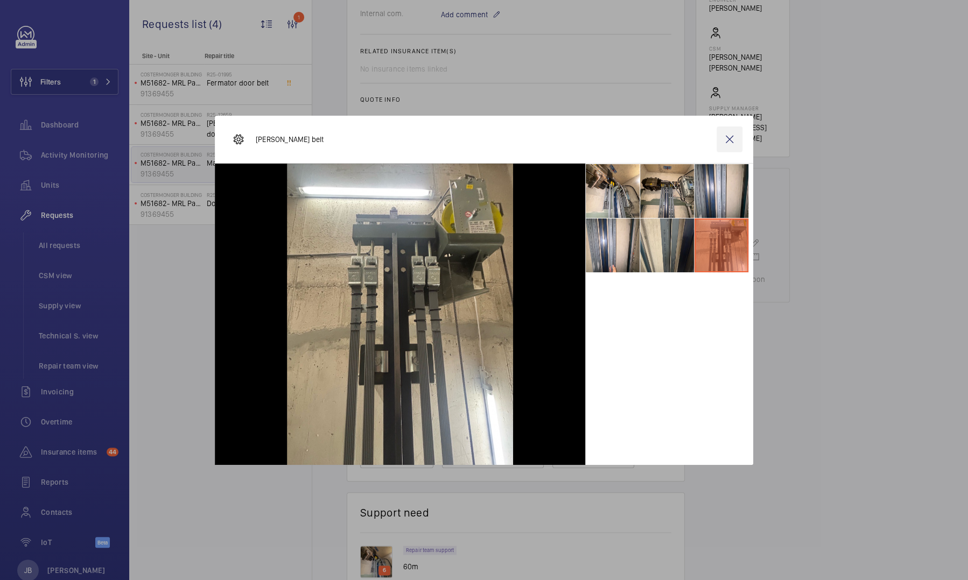
click at [726, 139] on wm-front-icon-button at bounding box center [729, 139] width 26 height 26
click at [475, 126] on div "Generate quote on SF" at bounding box center [556, 125] width 230 height 26
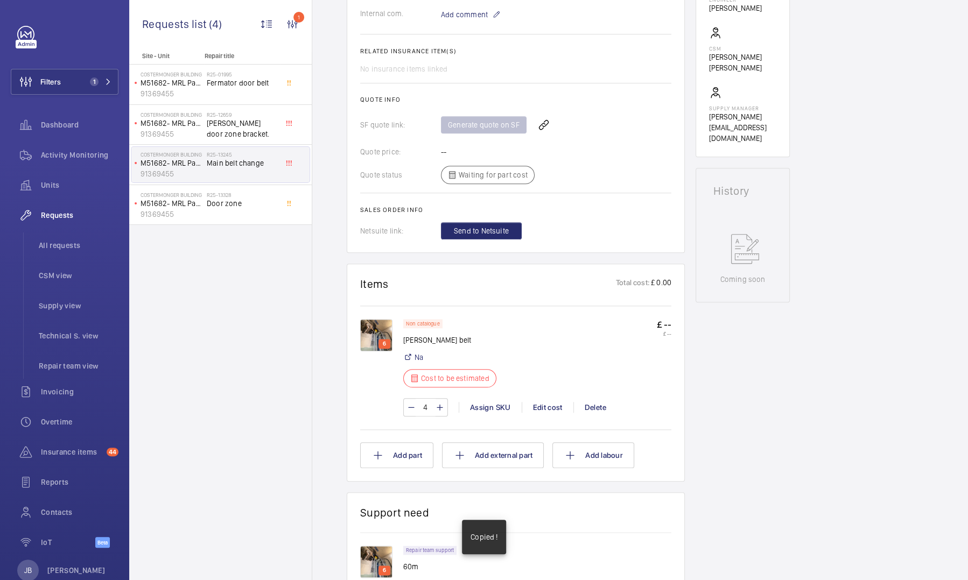
scroll to position [0, 0]
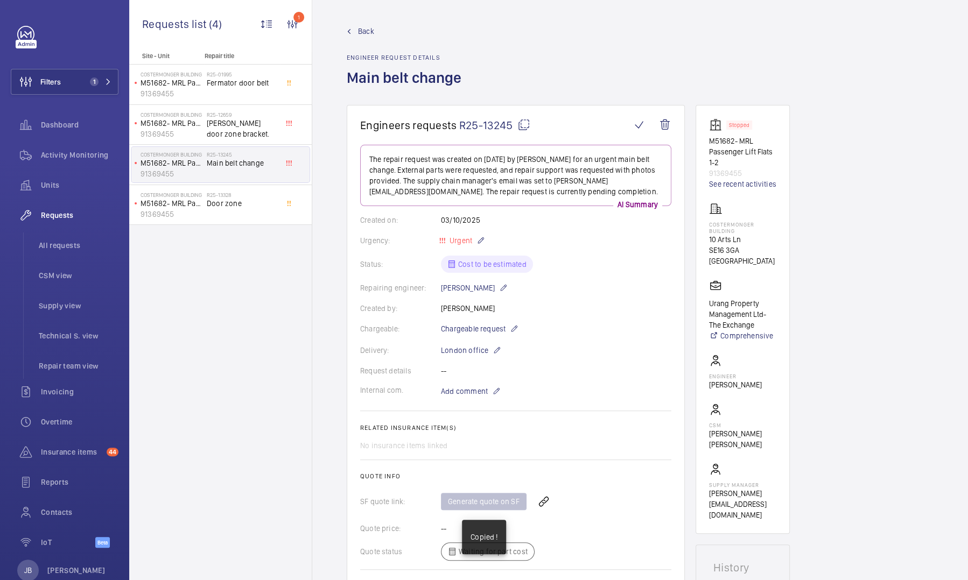
drag, startPoint x: 504, startPoint y: 127, endPoint x: 574, endPoint y: 117, distance: 70.2
click at [574, 117] on wm-front-card "Engineers requests R25-13245 The repair request was created on [DATE] by [PERSO…" at bounding box center [516, 367] width 338 height 525
click at [519, 123] on mat-icon at bounding box center [523, 124] width 13 height 13
drag, startPoint x: 710, startPoint y: 224, endPoint x: 762, endPoint y: 236, distance: 53.5
click at [762, 236] on div "Costermonger Building [STREET_ADDRESS]" at bounding box center [742, 234] width 67 height 64
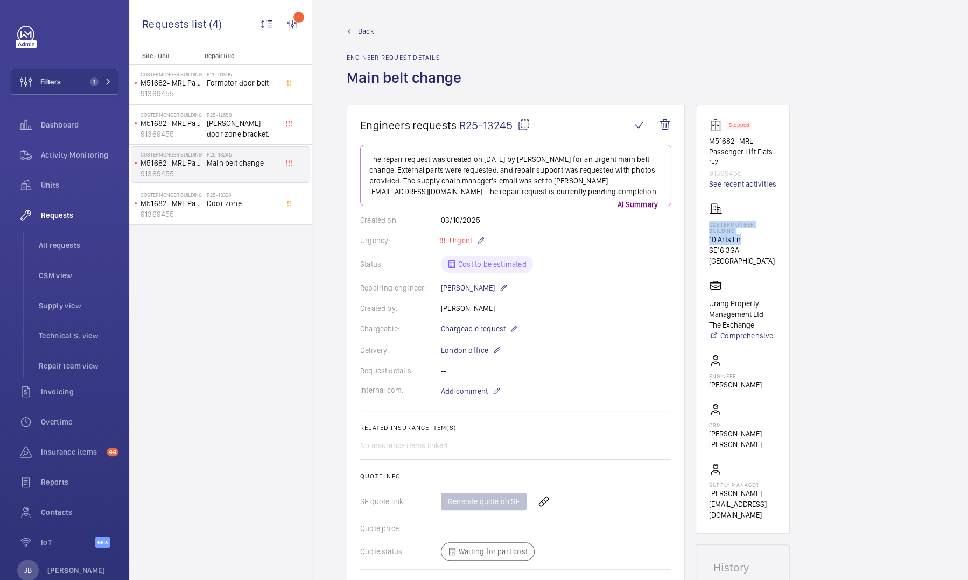
copy div "Costermonger Building [STREET_ADDRESS]"
click at [359, 32] on span "Back" at bounding box center [366, 31] width 16 height 11
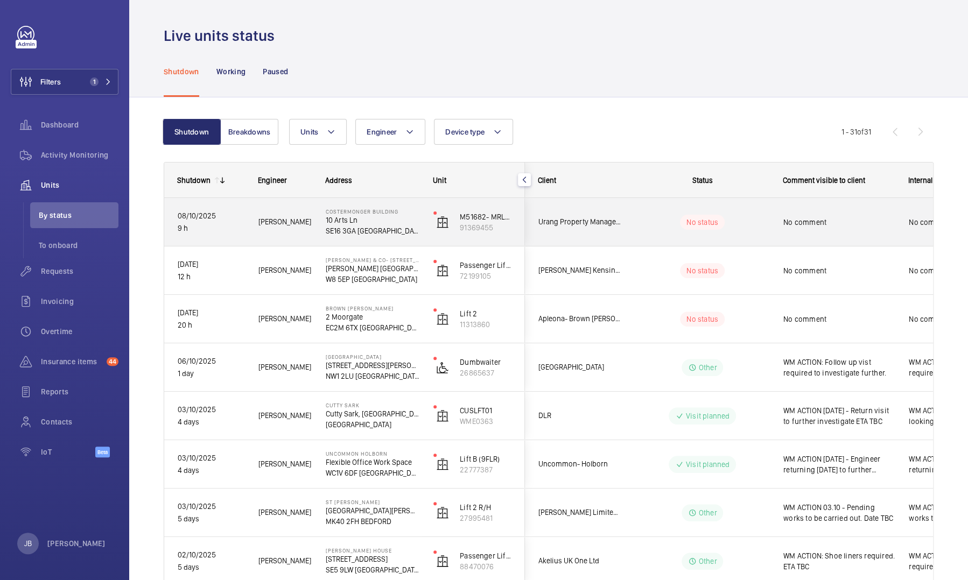
click at [736, 232] on div "No status" at bounding box center [695, 222] width 147 height 37
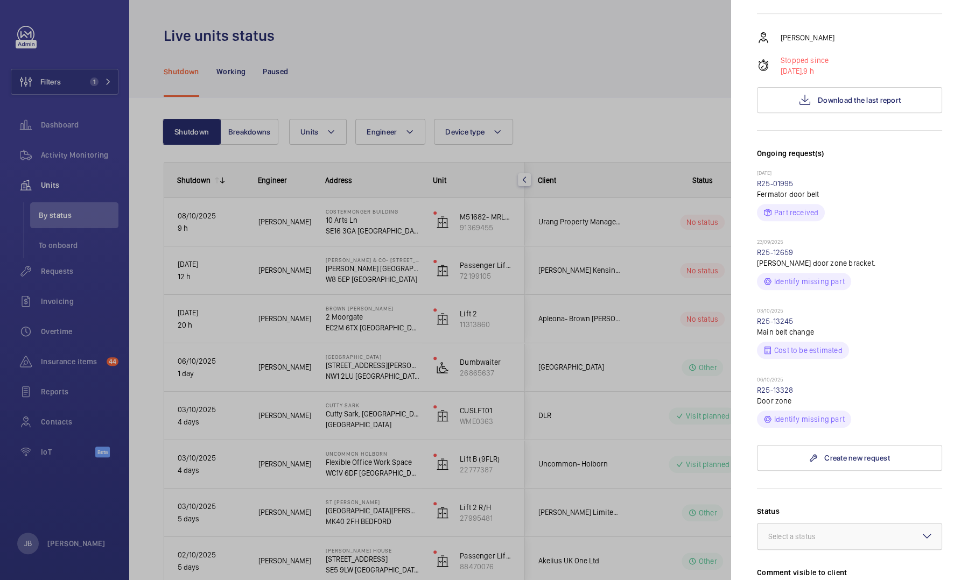
scroll to position [215, 0]
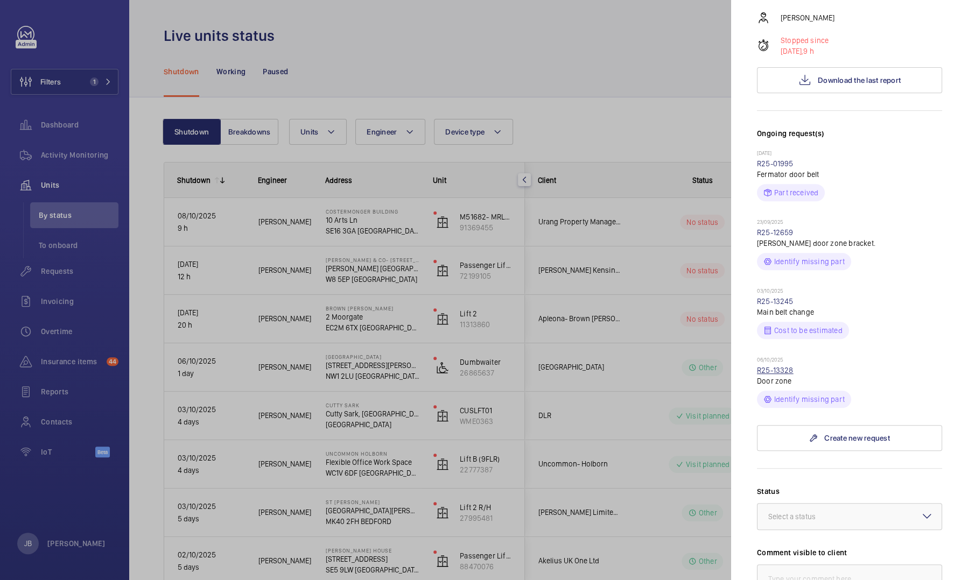
click at [781, 366] on link "R25-13328" at bounding box center [775, 370] width 37 height 9
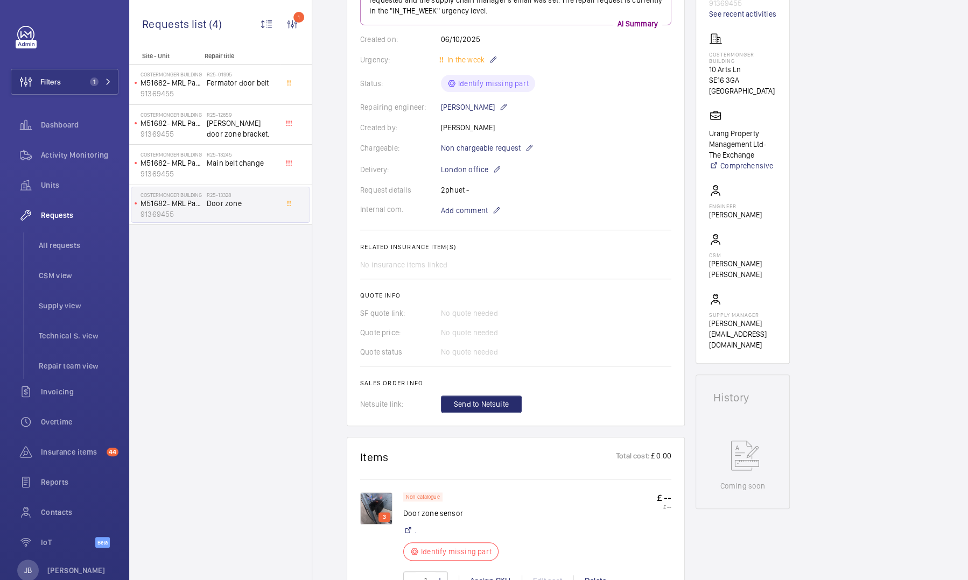
scroll to position [108, 0]
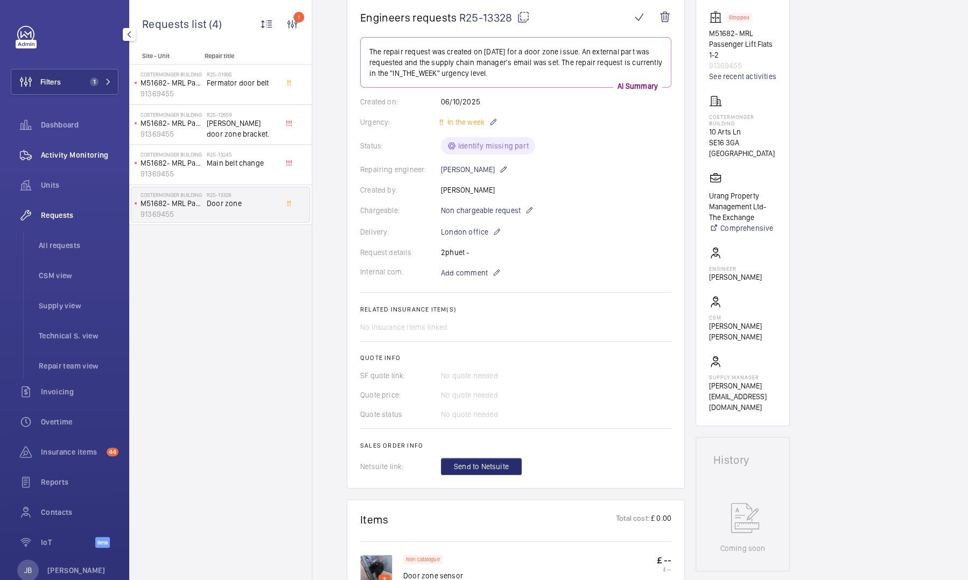
click at [56, 150] on div "Activity Monitoring" at bounding box center [65, 155] width 108 height 26
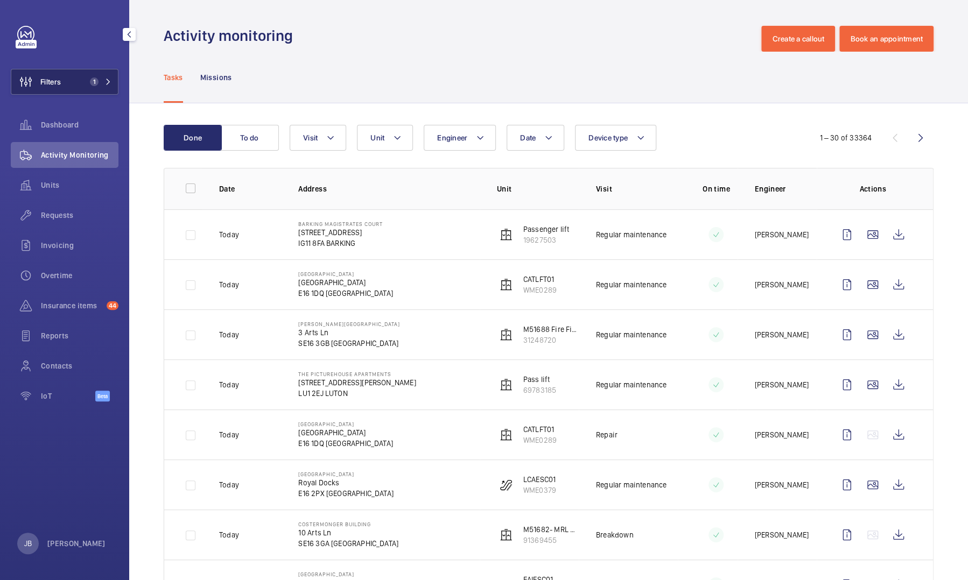
click at [50, 86] on span "Filters" at bounding box center [50, 81] width 20 height 11
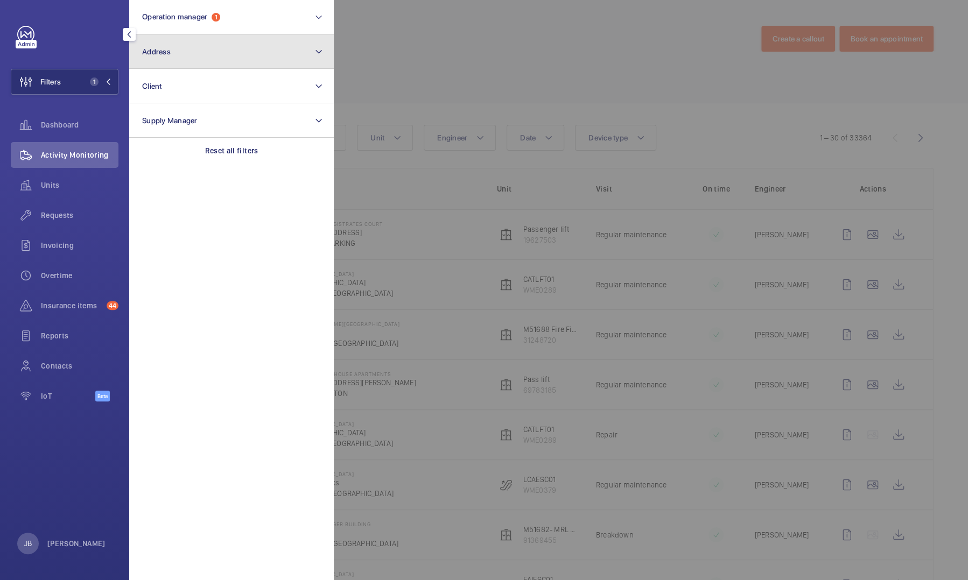
click at [207, 45] on button "Address" at bounding box center [231, 51] width 204 height 34
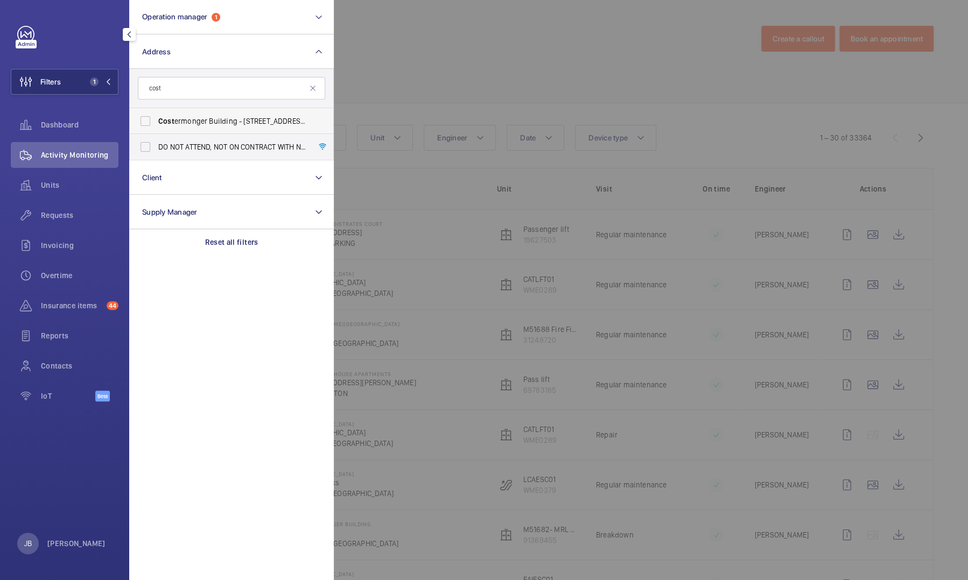
type input "cost"
click at [168, 119] on span "Cost" at bounding box center [166, 121] width 16 height 9
click at [156, 119] on input "Cost ermonger Building - [STREET_ADDRESS]" at bounding box center [146, 121] width 22 height 22
checkbox input "true"
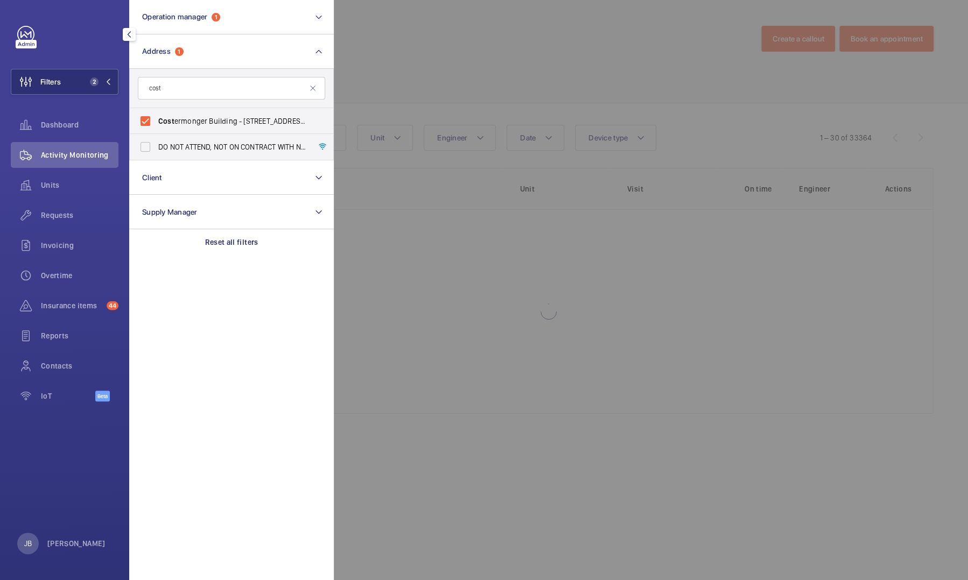
click at [503, 76] on div at bounding box center [818, 290] width 968 height 580
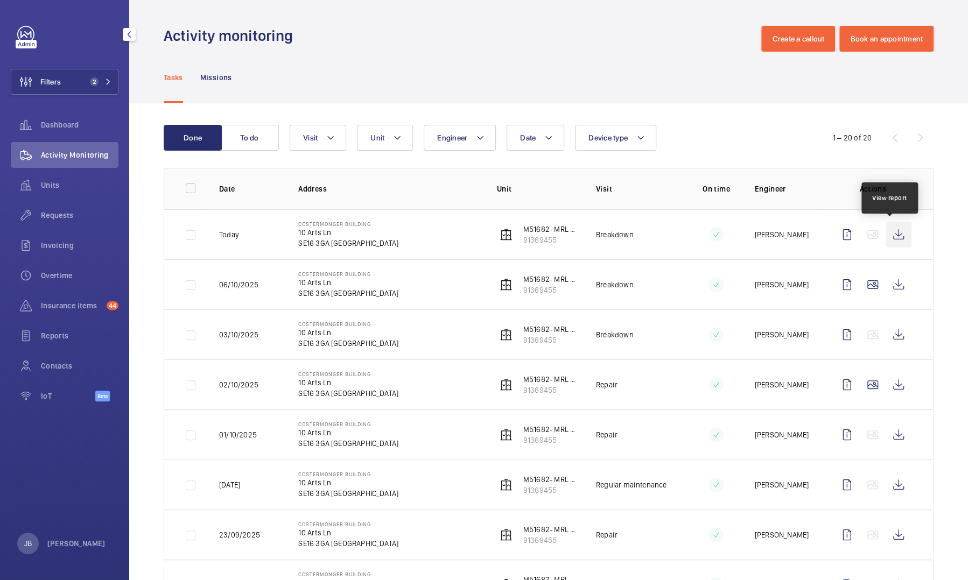
click at [895, 237] on wm-front-icon-button at bounding box center [898, 235] width 26 height 26
click at [46, 218] on span "Requests" at bounding box center [79, 215] width 77 height 11
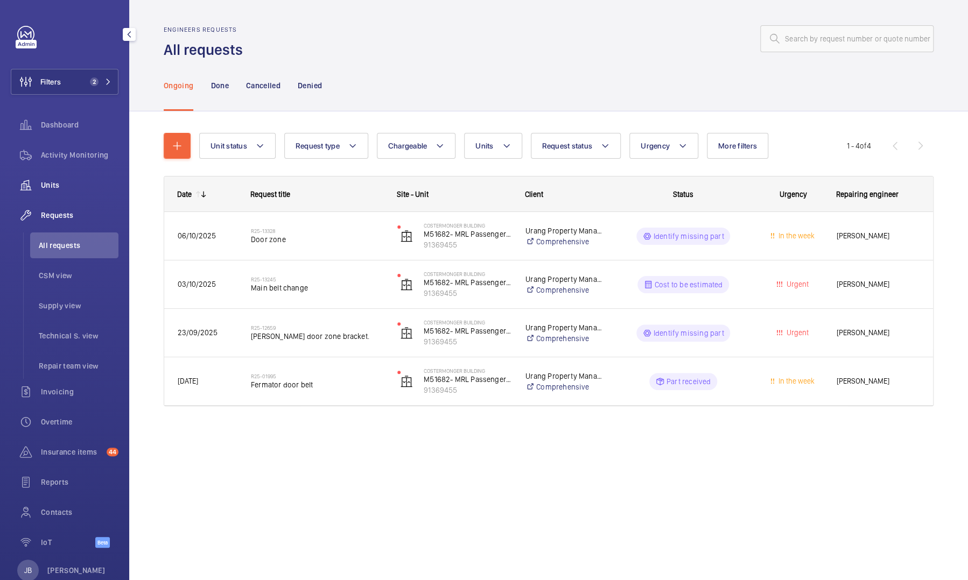
click at [53, 191] on div "Units" at bounding box center [65, 185] width 108 height 26
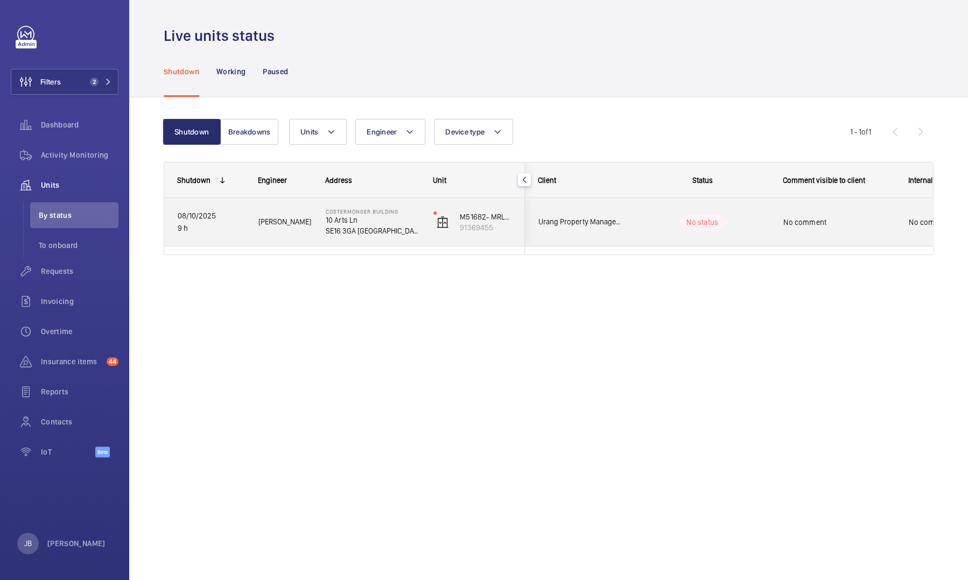
click at [870, 225] on span "No comment" at bounding box center [838, 222] width 111 height 11
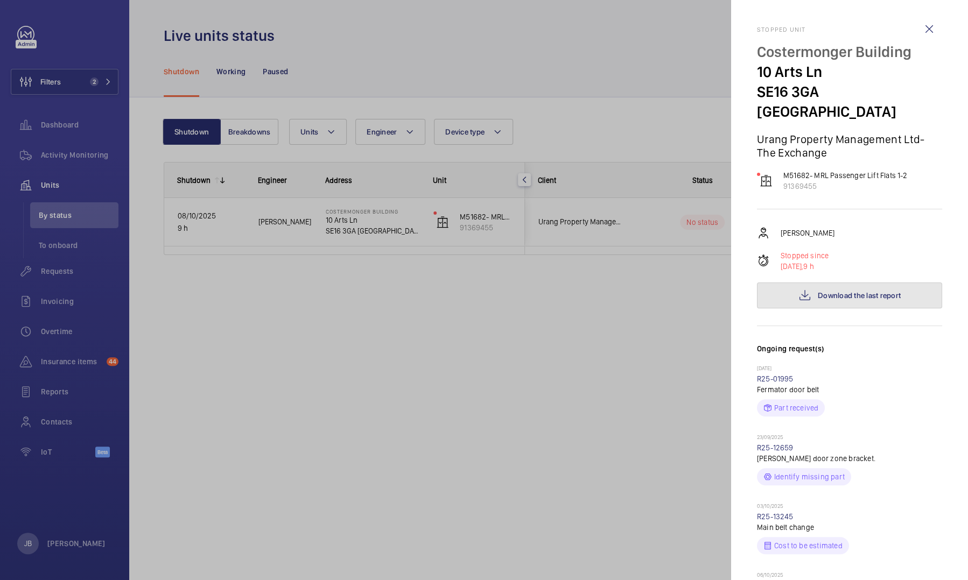
click at [860, 291] on span "Download the last report" at bounding box center [858, 295] width 83 height 9
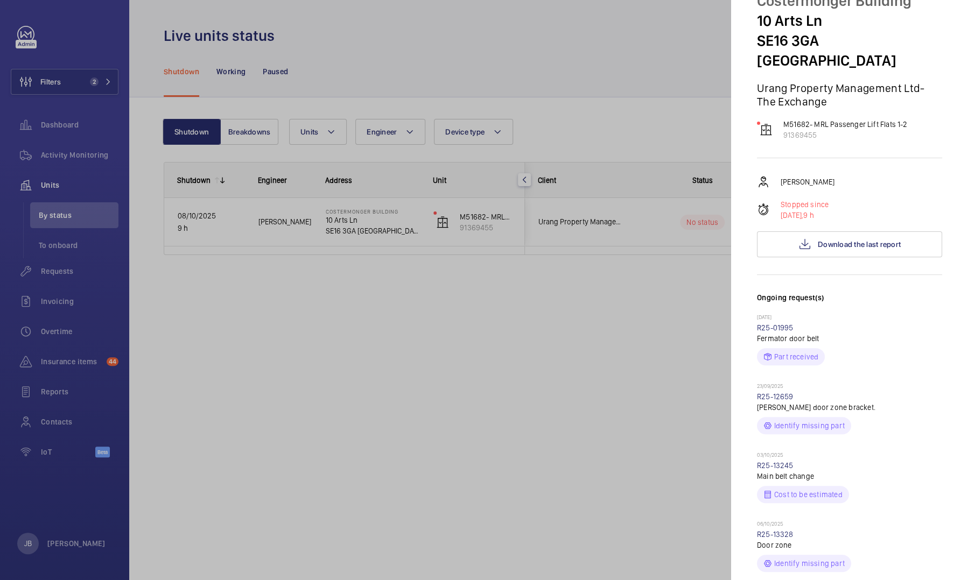
scroll to position [161, 0]
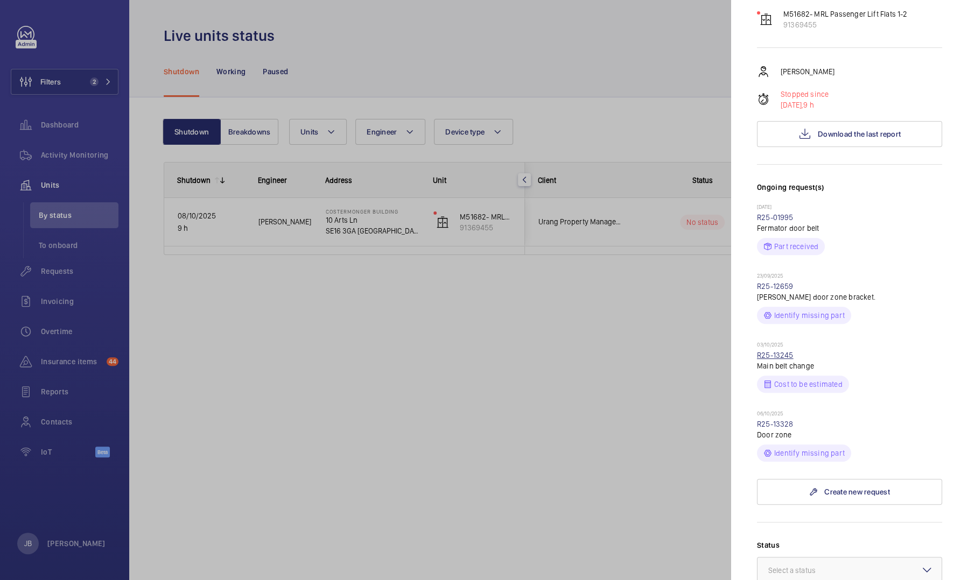
click at [782, 351] on link "R25-13245" at bounding box center [775, 355] width 37 height 9
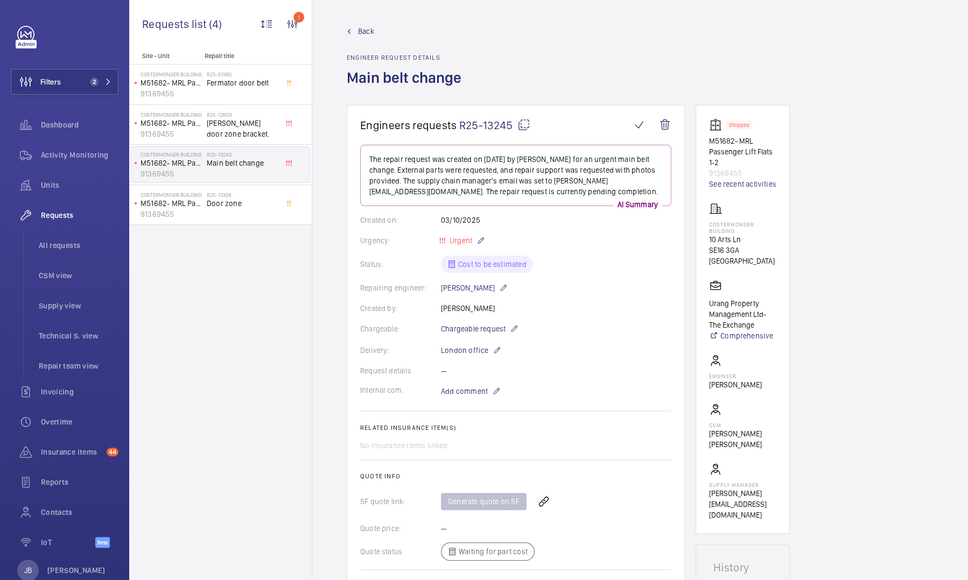
click at [366, 31] on span "Back" at bounding box center [366, 31] width 16 height 11
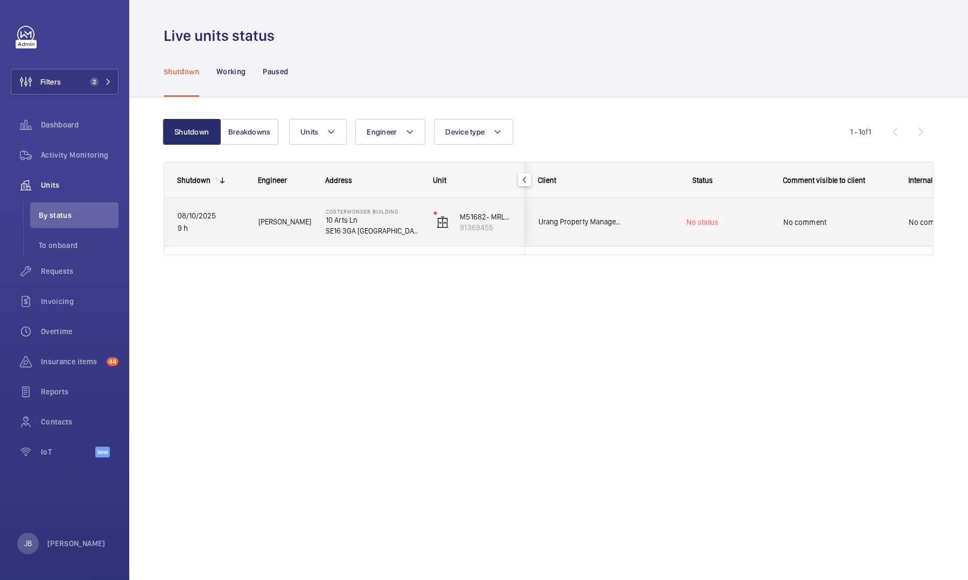
click at [825, 227] on span "No comment" at bounding box center [838, 222] width 111 height 11
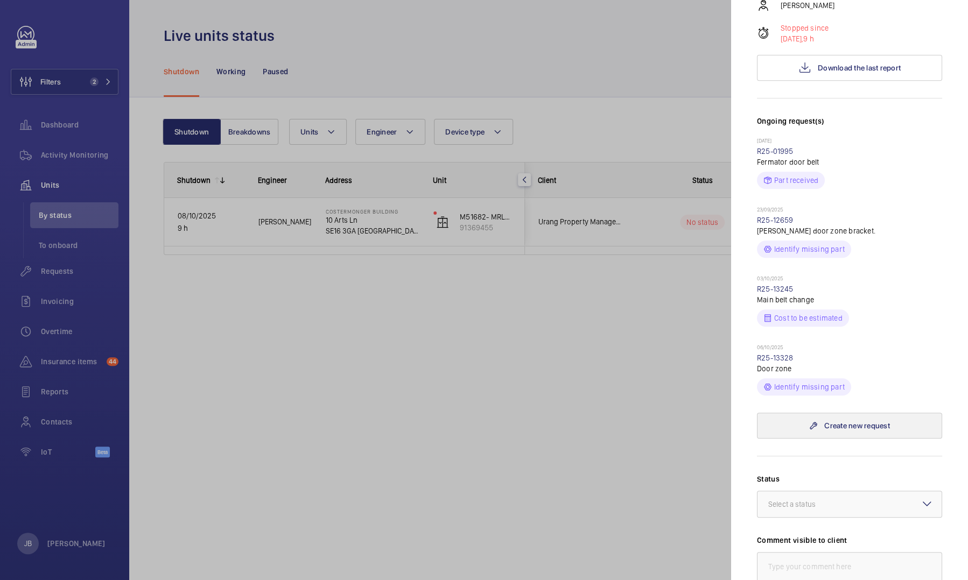
scroll to position [269, 0]
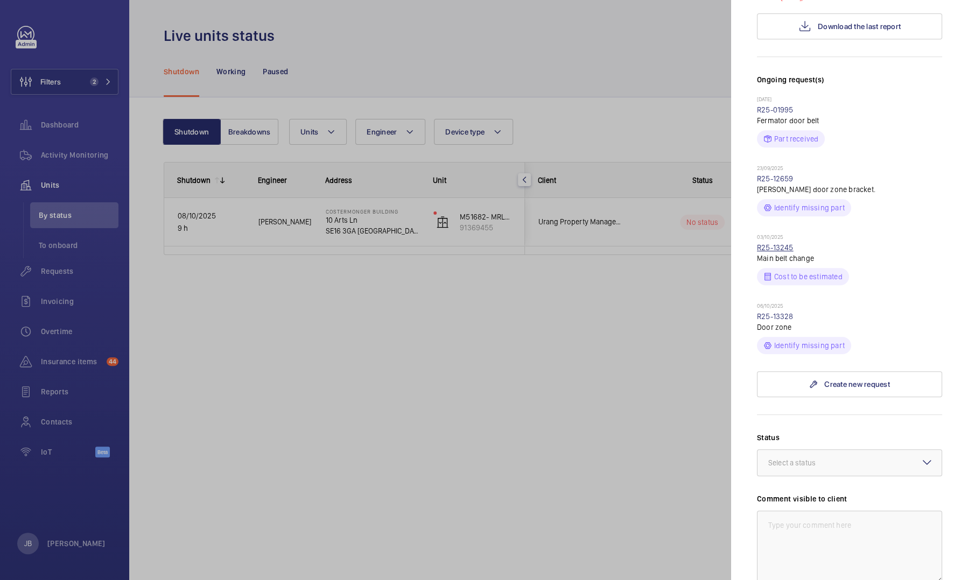
click at [781, 243] on link "R25-13245" at bounding box center [775, 247] width 37 height 9
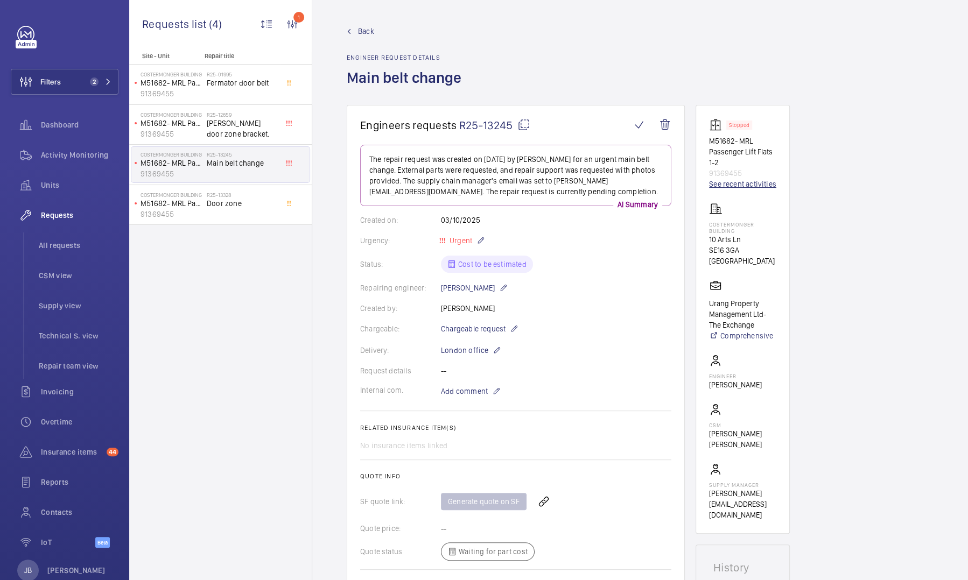
click at [743, 186] on link "See recent activities" at bounding box center [742, 184] width 67 height 11
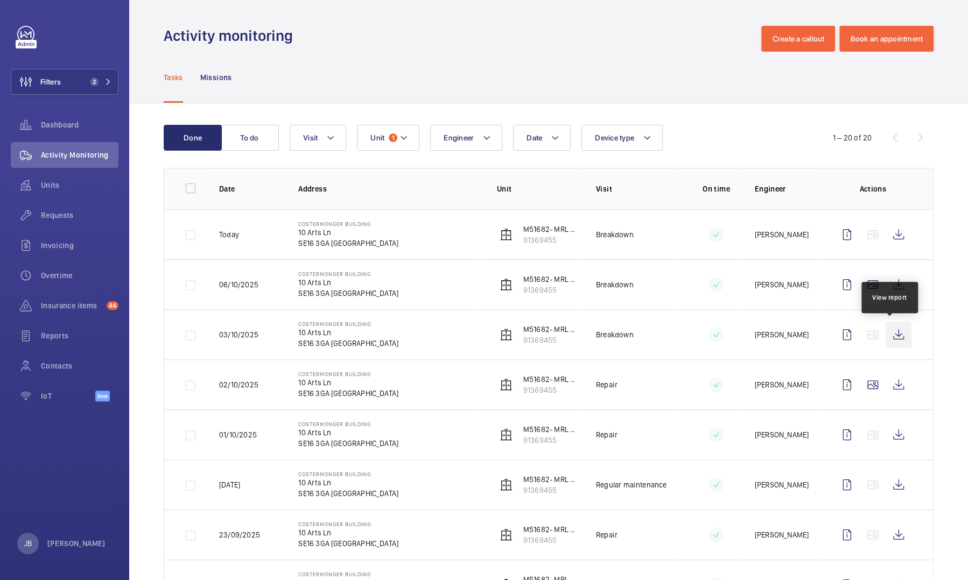
click at [891, 336] on wm-front-icon-button at bounding box center [898, 335] width 26 height 26
